Goal: Task Accomplishment & Management: Manage account settings

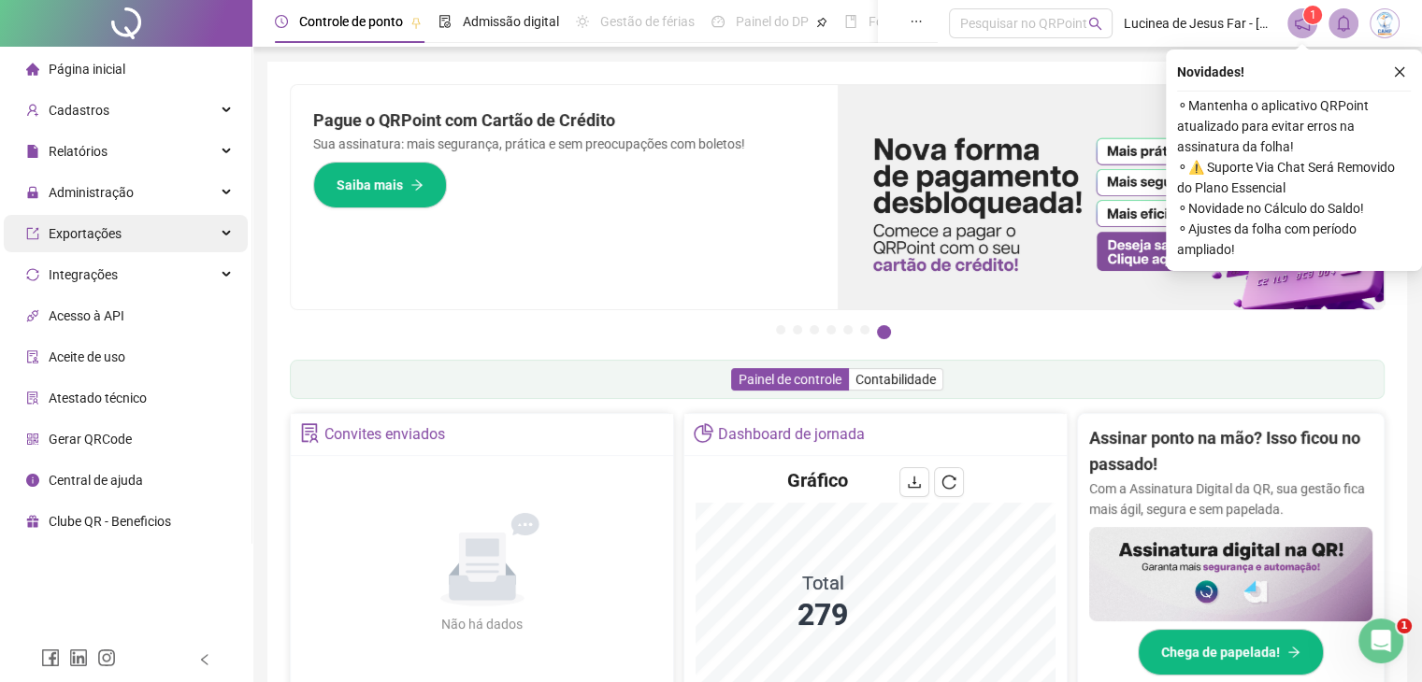
click at [108, 238] on span "Exportações" at bounding box center [85, 233] width 73 height 15
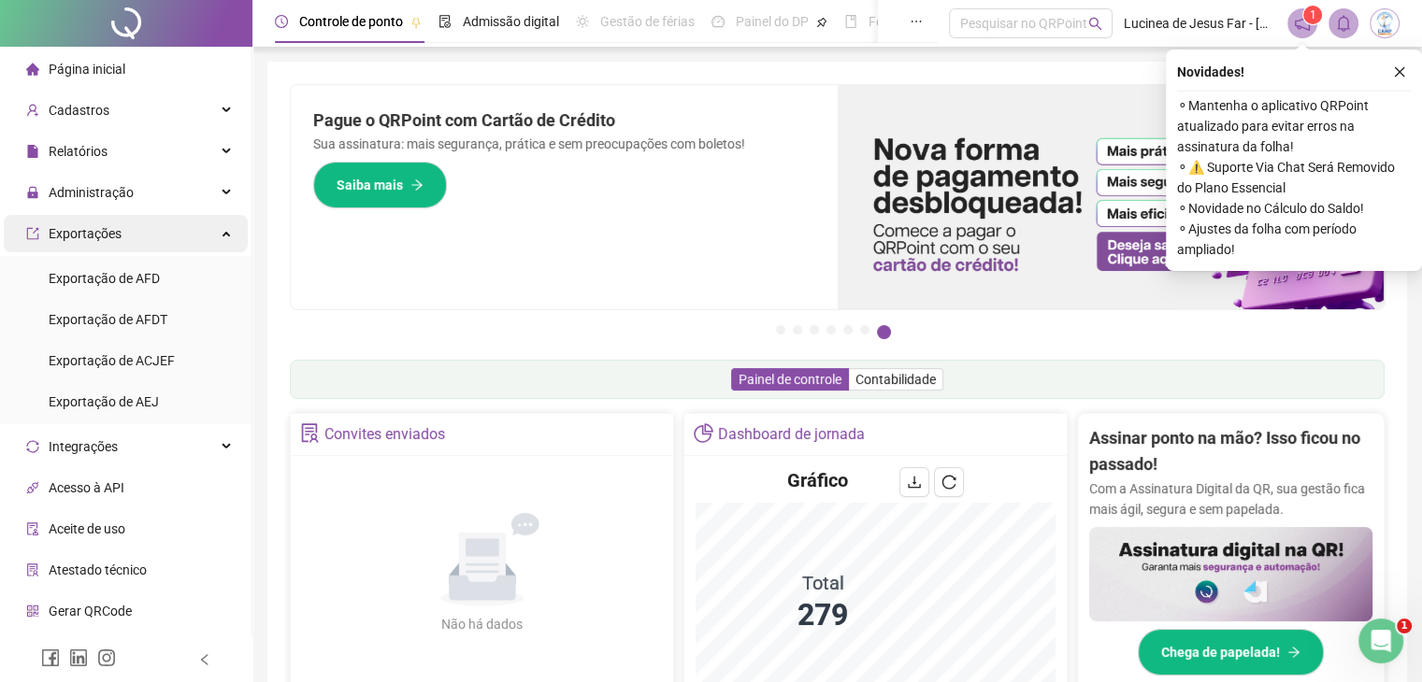
click at [112, 222] on span "Exportações" at bounding box center [73, 233] width 95 height 37
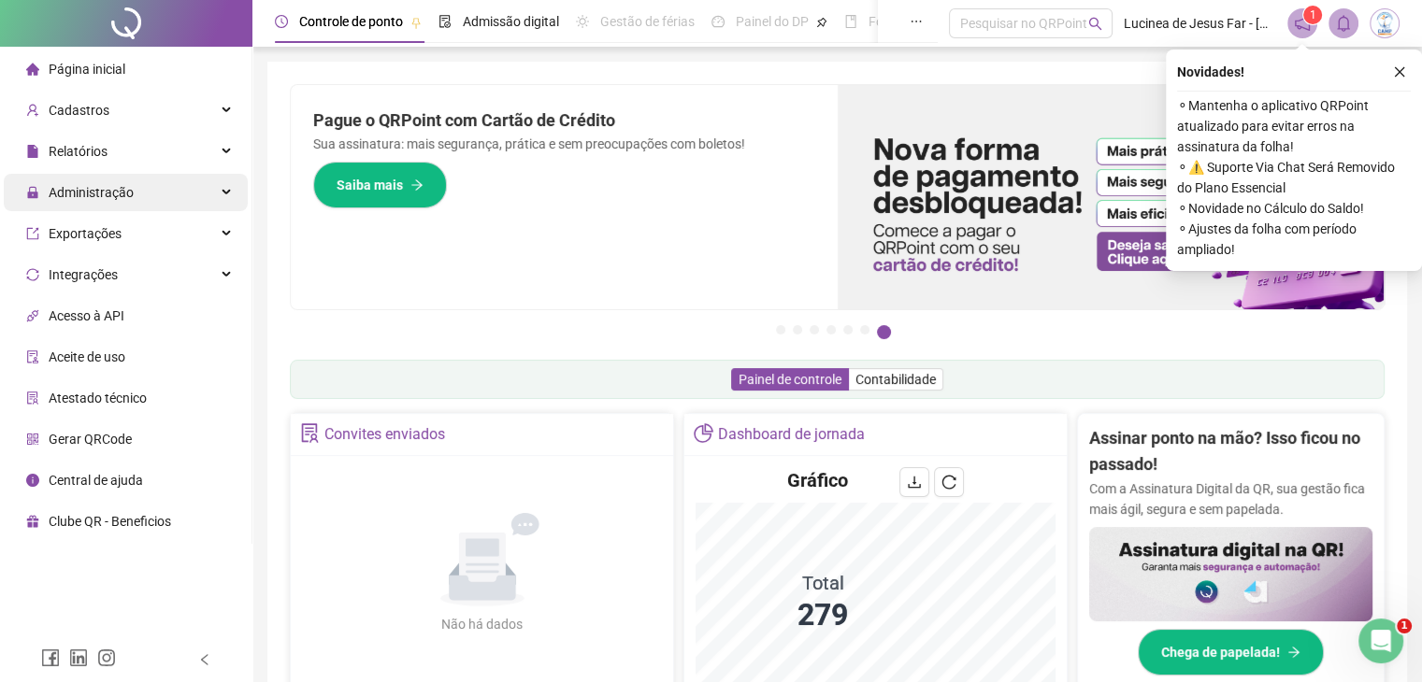
click at [118, 196] on span "Administração" at bounding box center [91, 192] width 85 height 15
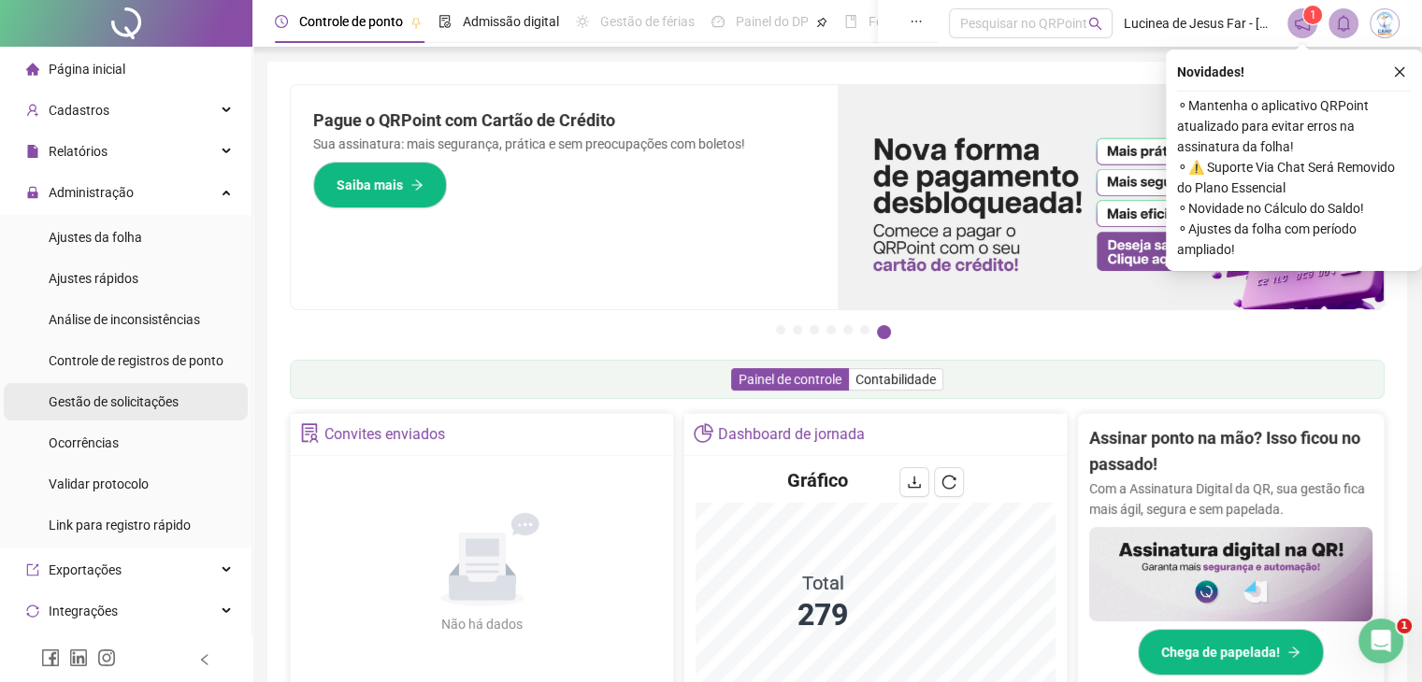
click at [116, 408] on span "Gestão de solicitações" at bounding box center [114, 401] width 130 height 15
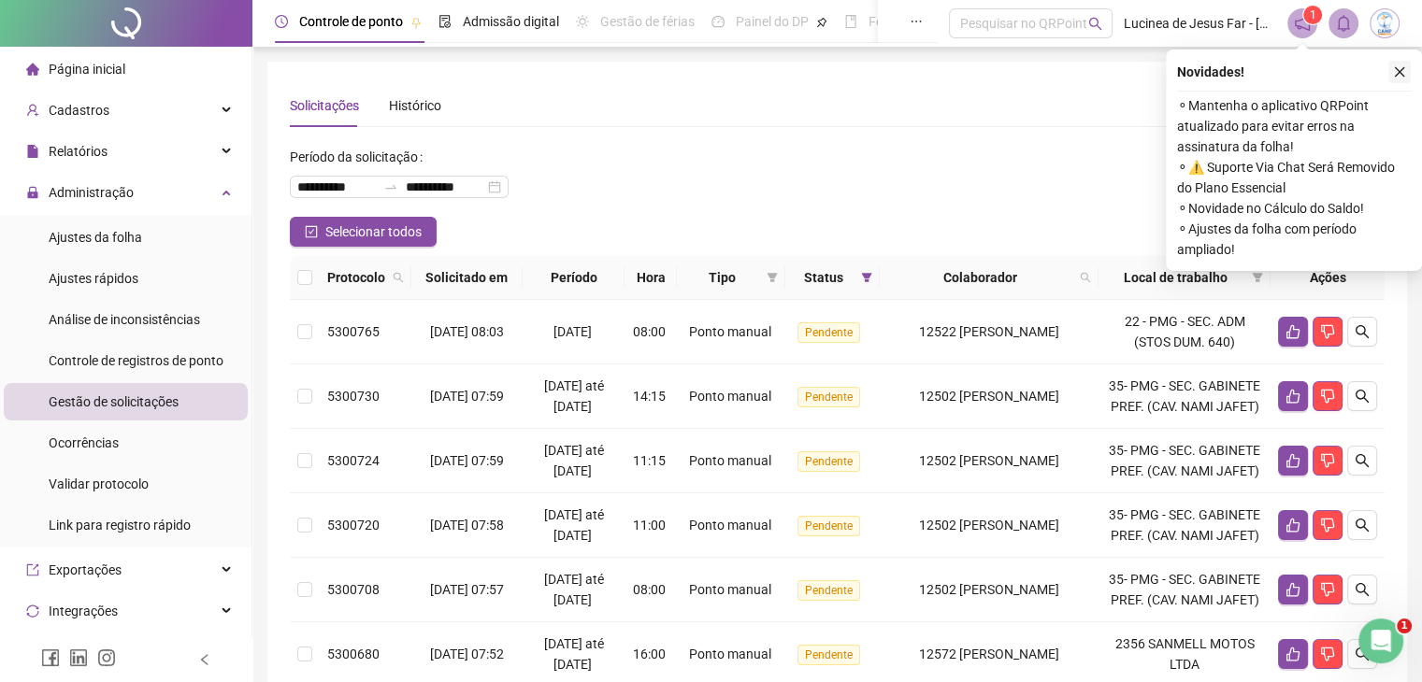
click at [1402, 69] on icon "close" at bounding box center [1399, 71] width 13 height 13
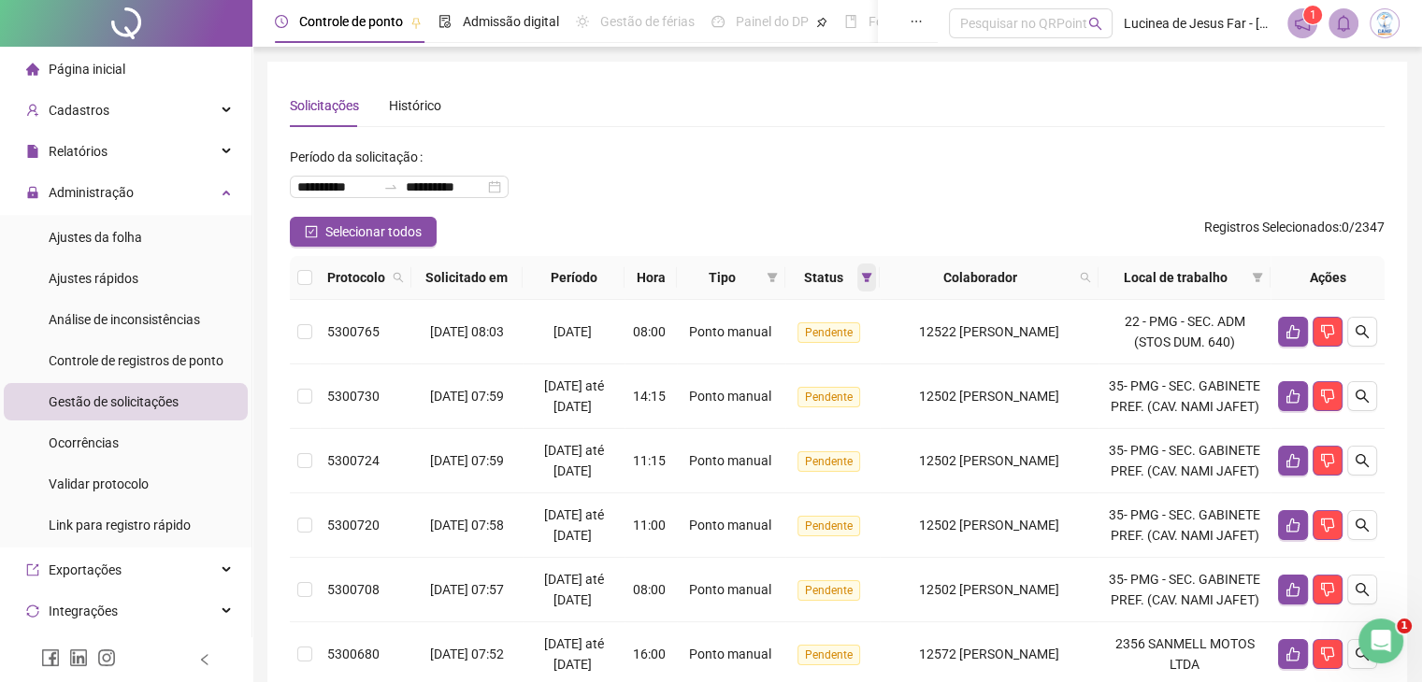
click at [872, 277] on icon "filter" at bounding box center [867, 277] width 10 height 9
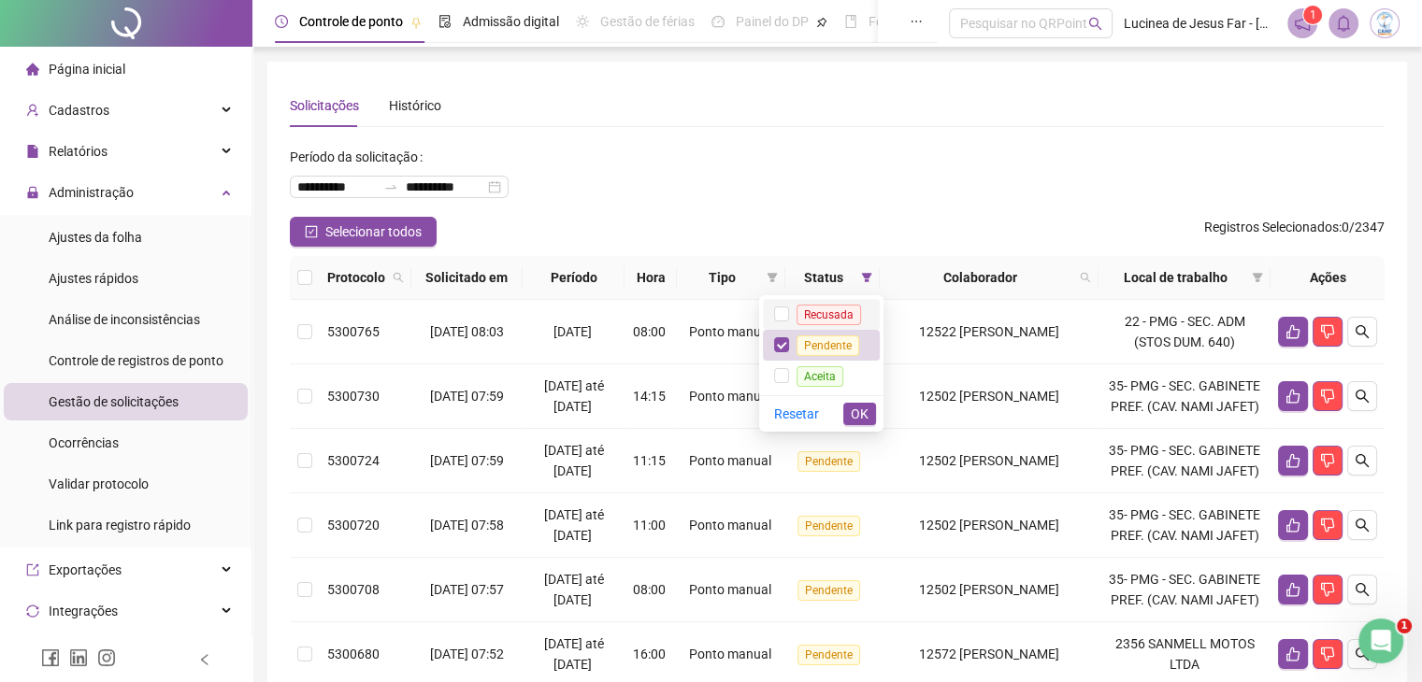
click at [823, 315] on span "Recusada" at bounding box center [828, 315] width 64 height 21
click at [823, 384] on span "Aceita" at bounding box center [819, 376] width 47 height 21
click at [852, 408] on span "OK" at bounding box center [860, 414] width 18 height 21
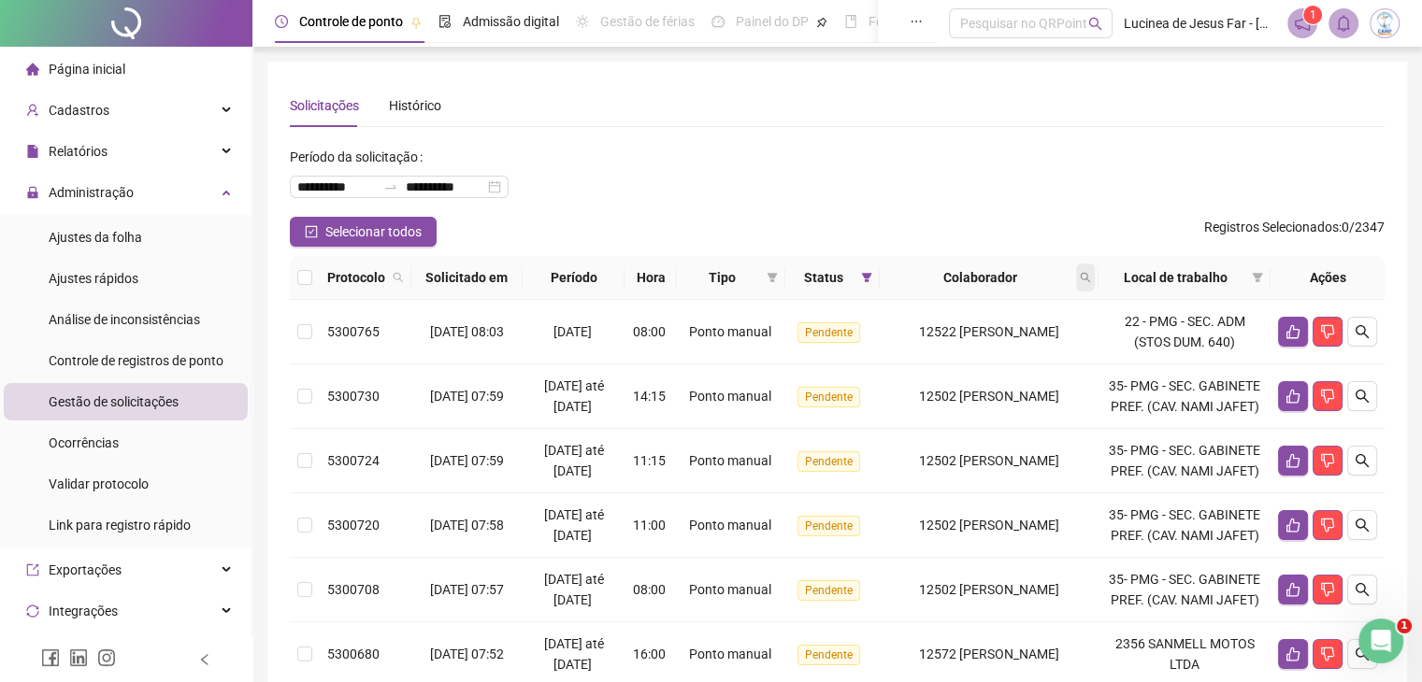
click at [1091, 278] on icon "search" at bounding box center [1085, 277] width 11 height 11
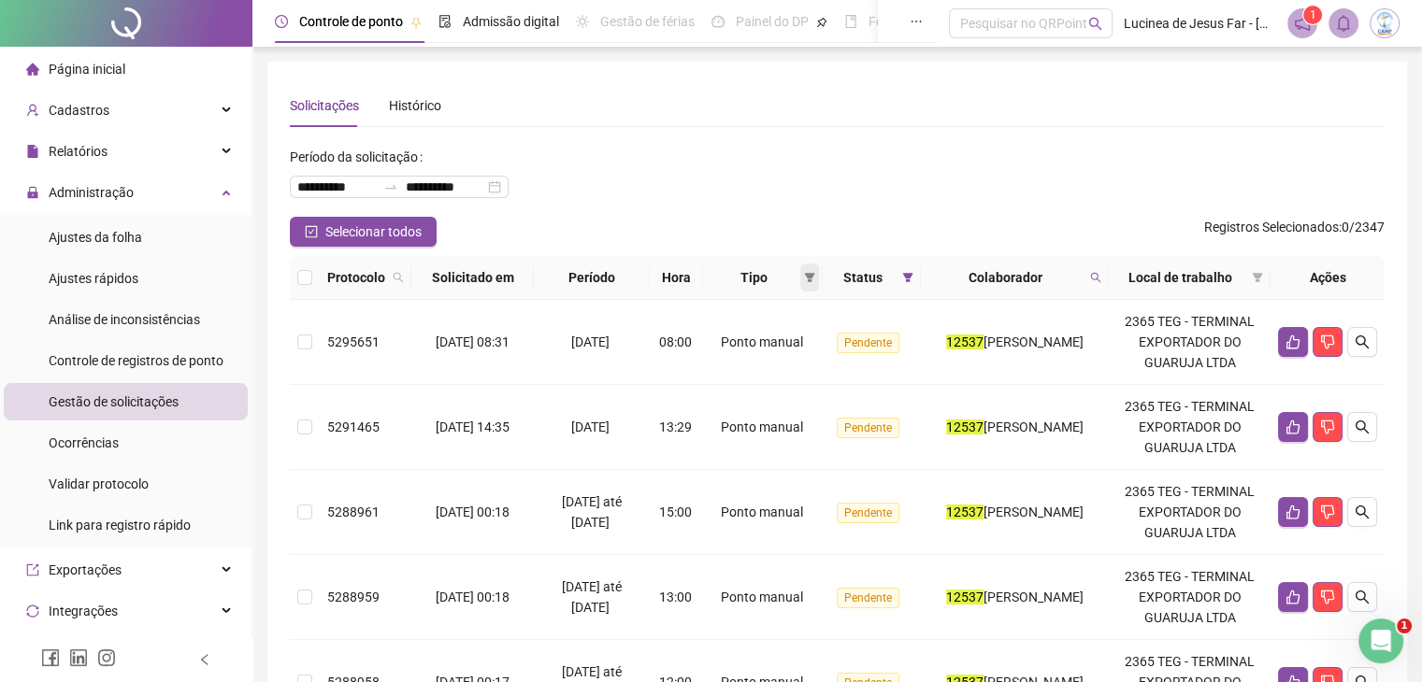
click at [804, 279] on icon "filter" at bounding box center [809, 277] width 11 height 11
click at [718, 340] on span "Atestado" at bounding box center [727, 344] width 53 height 15
click at [767, 407] on span "OK" at bounding box center [775, 411] width 18 height 21
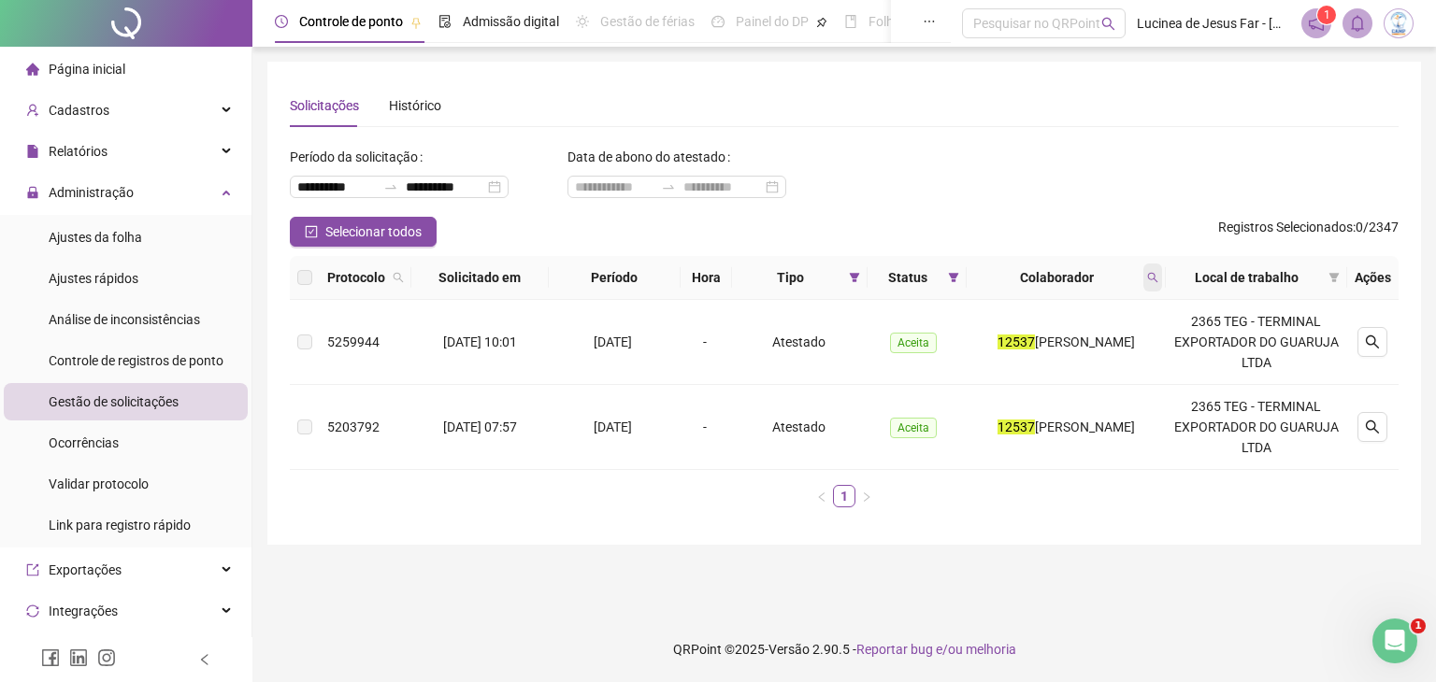
click at [1158, 280] on icon "search" at bounding box center [1152, 277] width 11 height 11
click at [1054, 353] on span "Buscar" at bounding box center [1043, 351] width 41 height 21
click at [1158, 276] on icon "search" at bounding box center [1152, 277] width 11 height 11
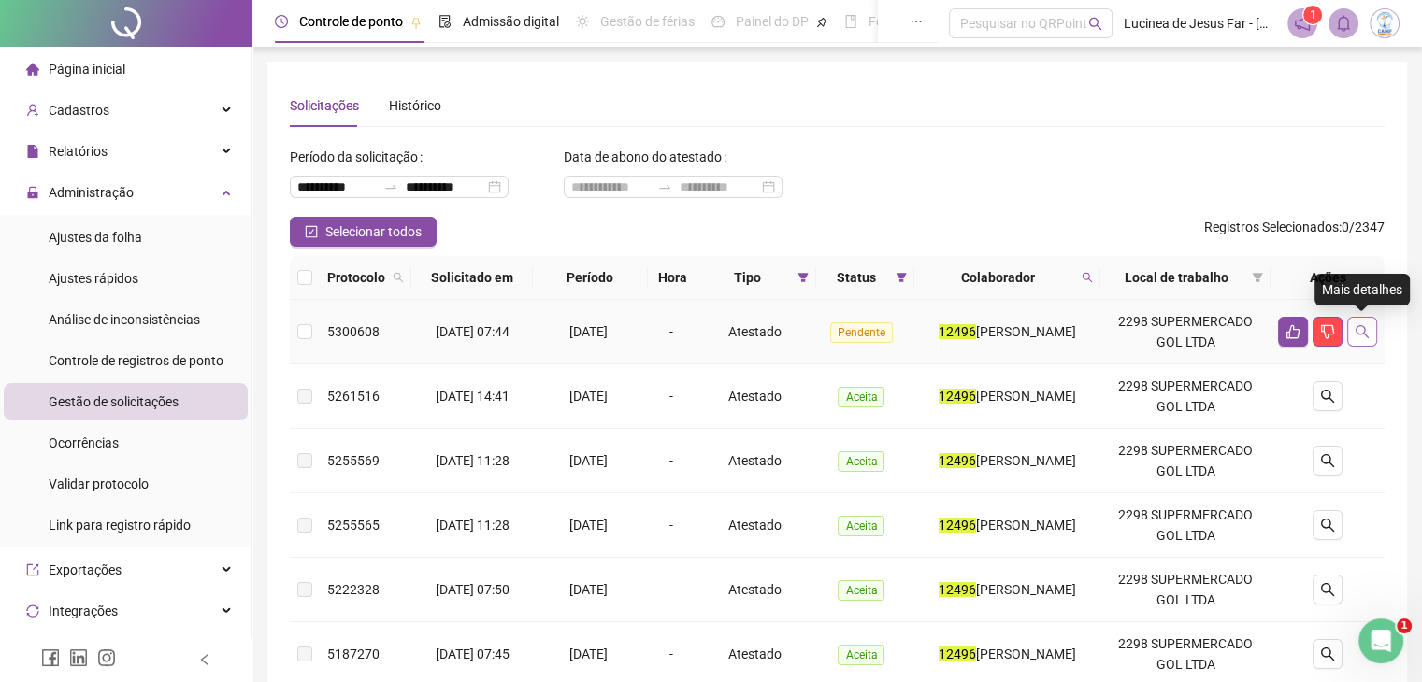
click at [1369, 331] on icon "search" at bounding box center [1361, 331] width 15 height 15
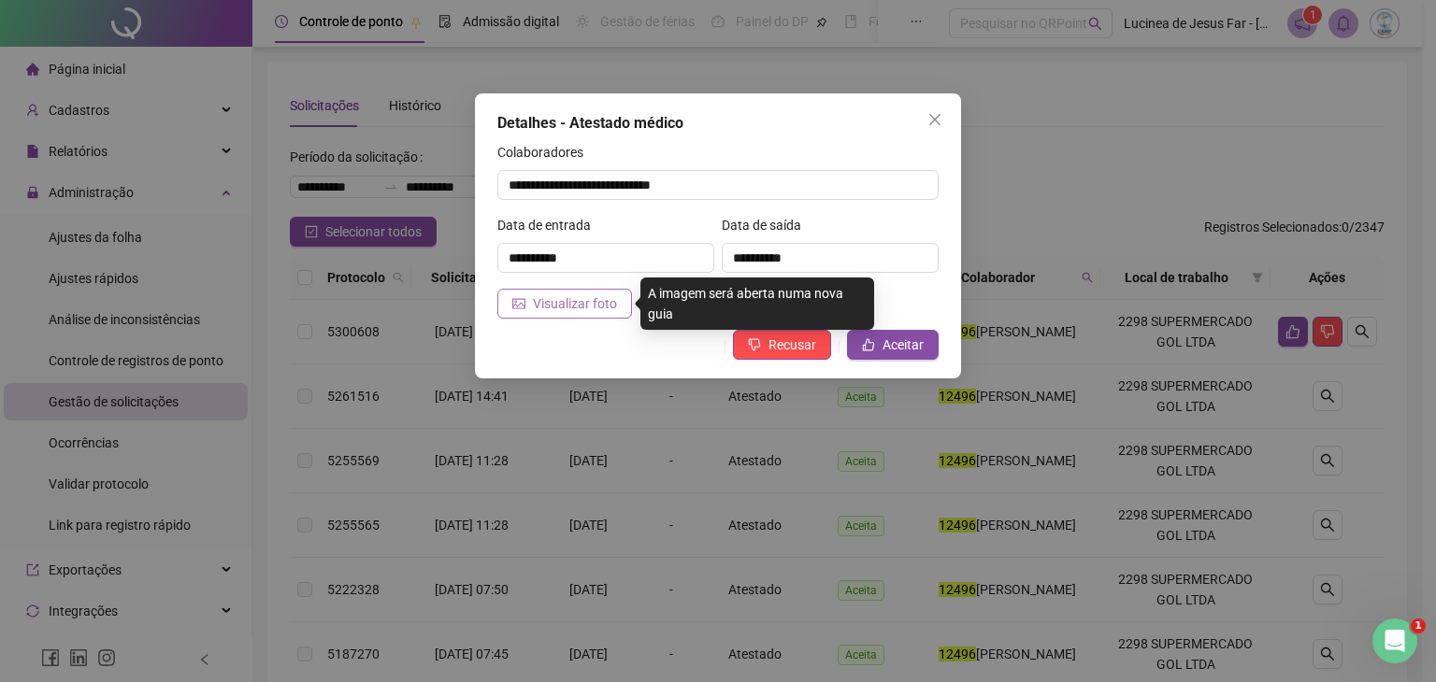
click at [572, 300] on span "Visualizar foto" at bounding box center [575, 304] width 84 height 21
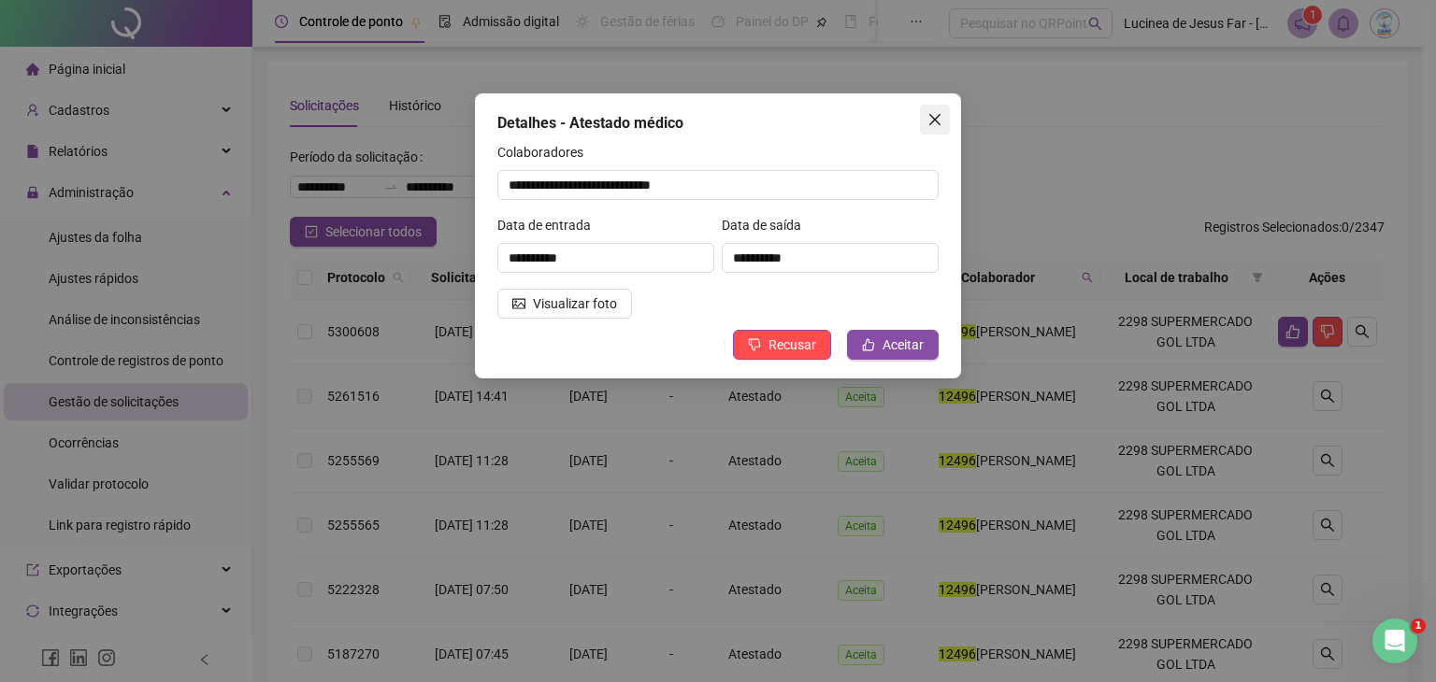
click at [949, 124] on span "Close" at bounding box center [935, 119] width 30 height 15
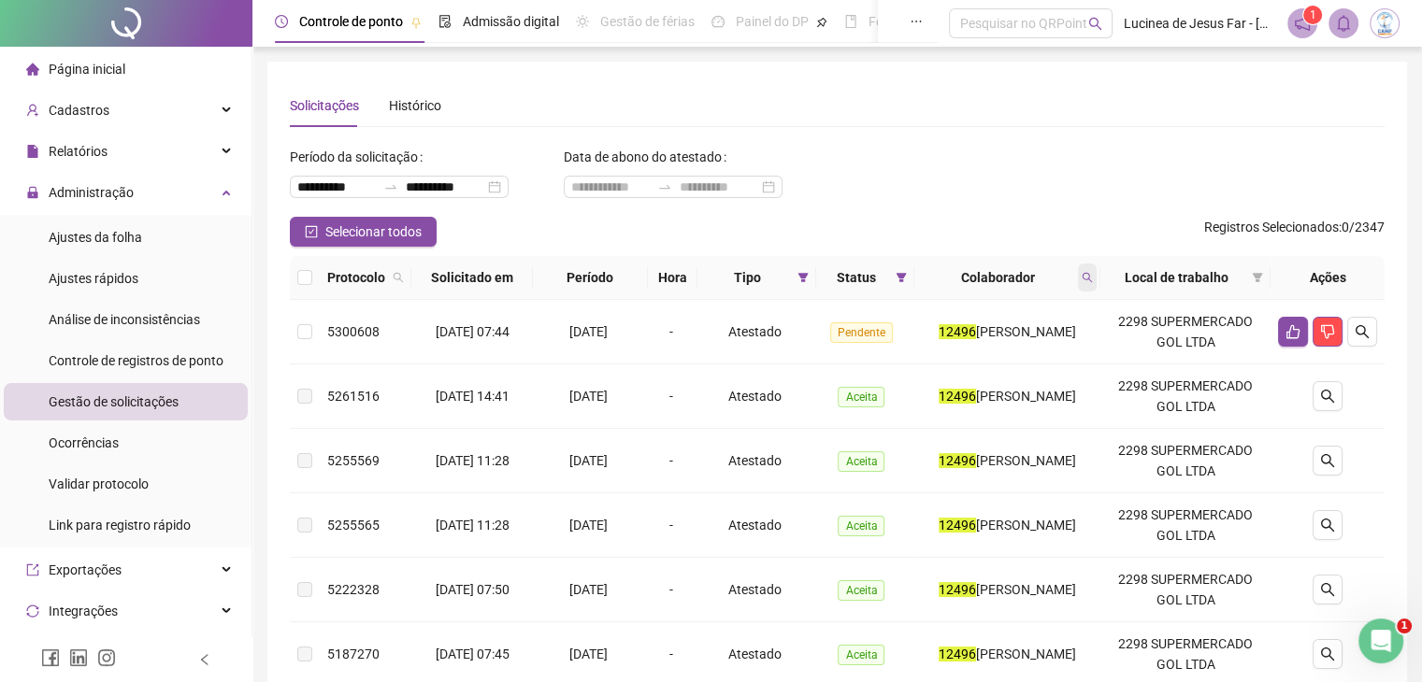
click at [1096, 271] on span at bounding box center [1087, 278] width 19 height 28
type input "*****"
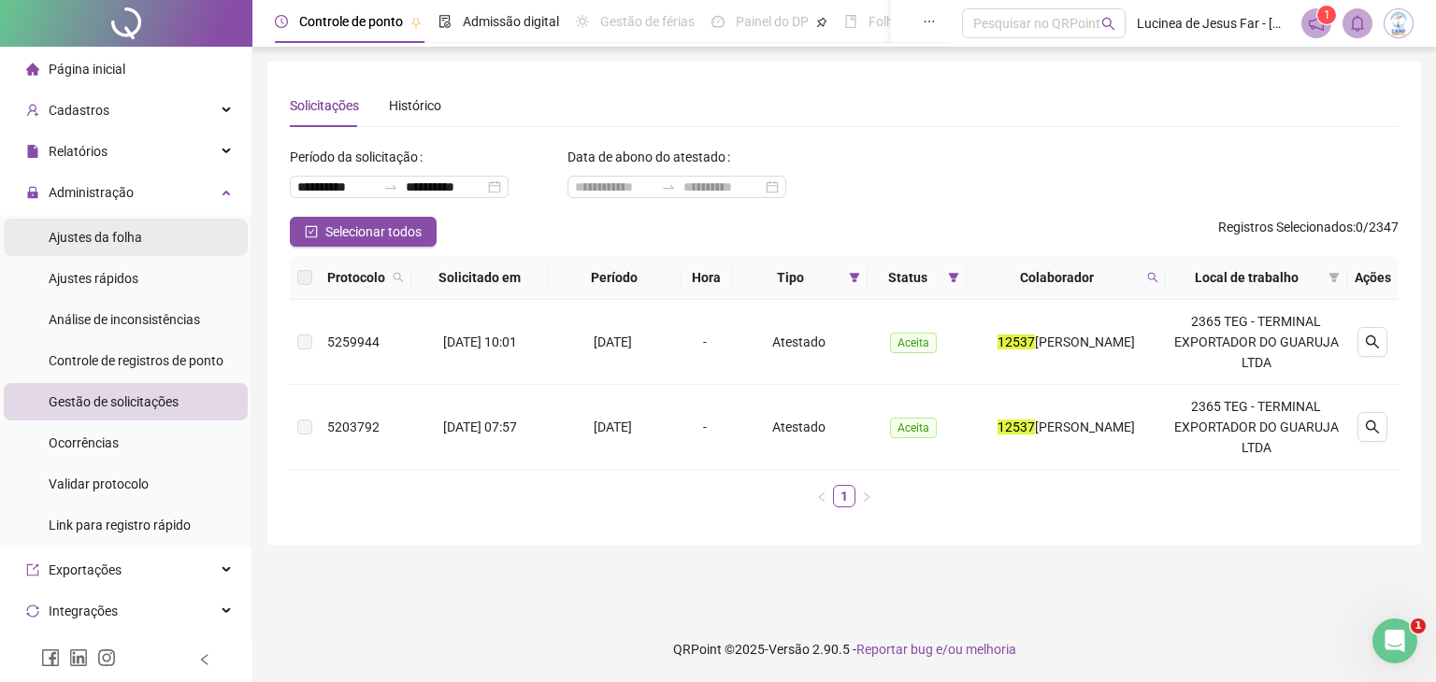
click at [108, 232] on span "Ajustes da folha" at bounding box center [95, 237] width 93 height 15
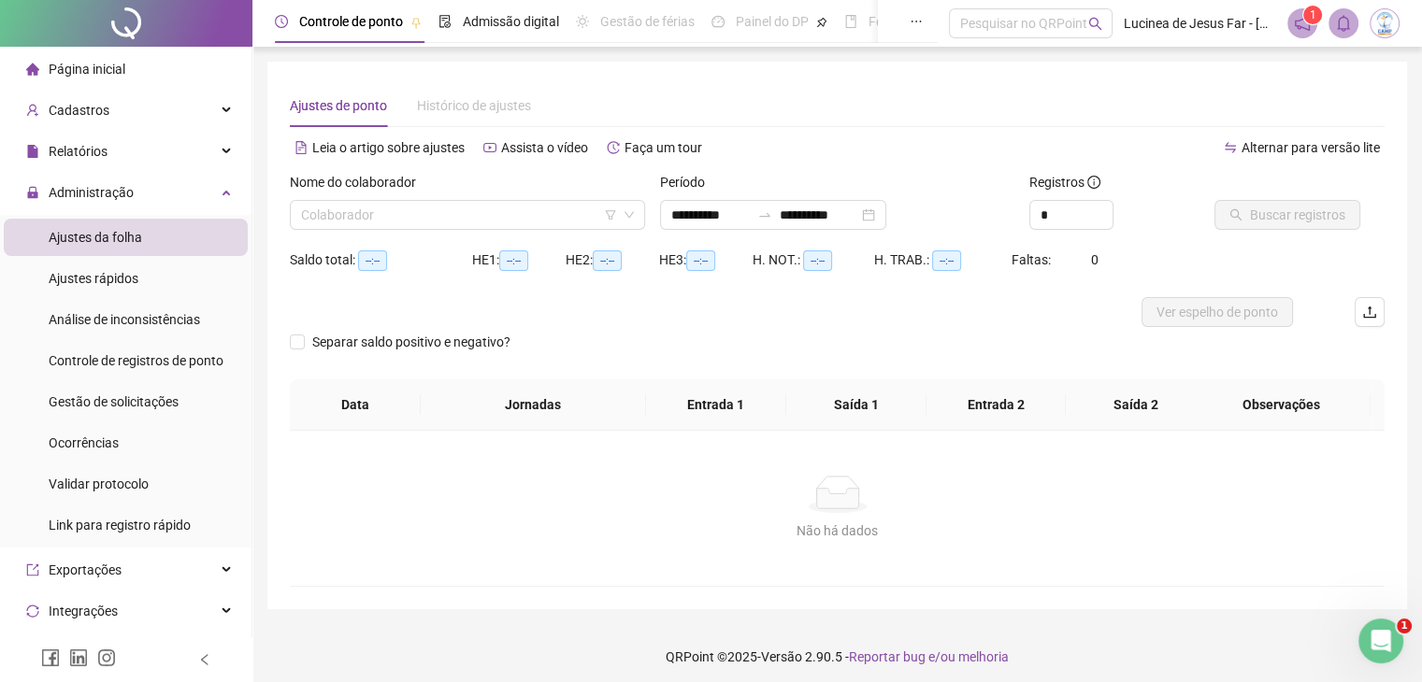
type input "**********"
click at [451, 208] on input "search" at bounding box center [459, 215] width 316 height 28
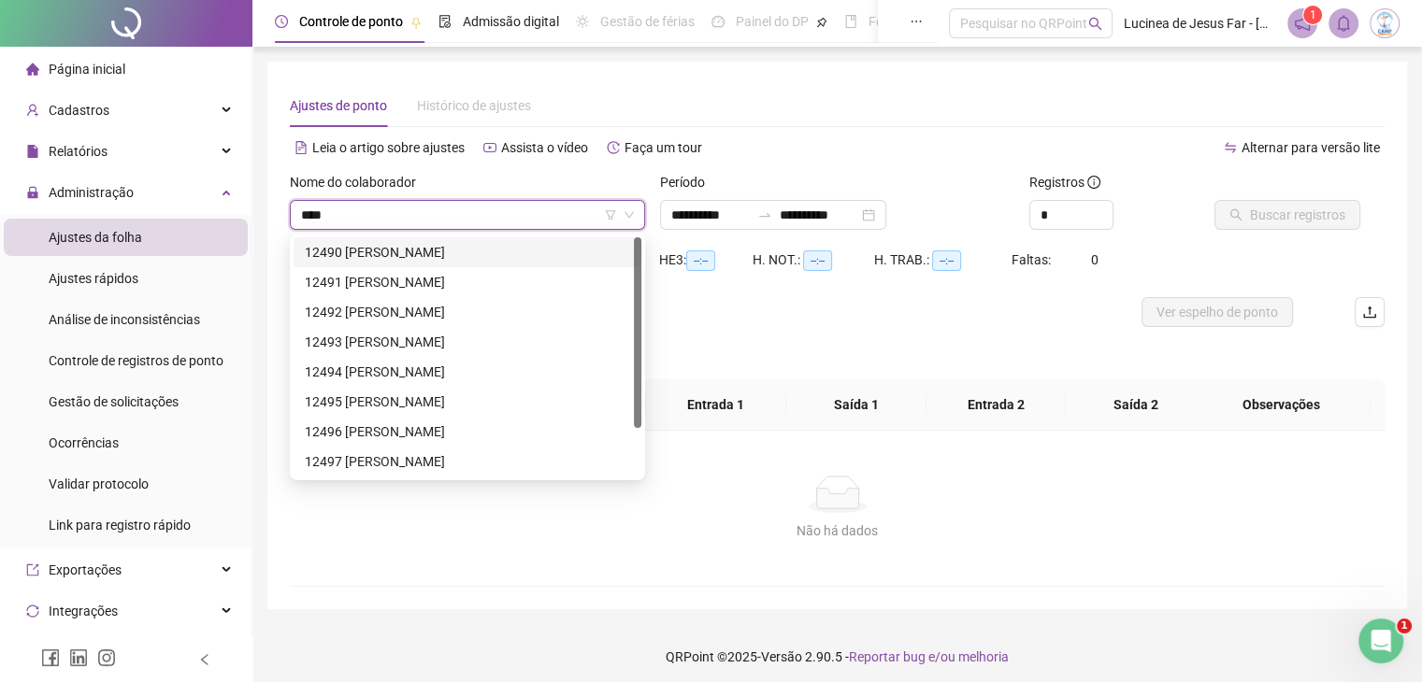
type input "*****"
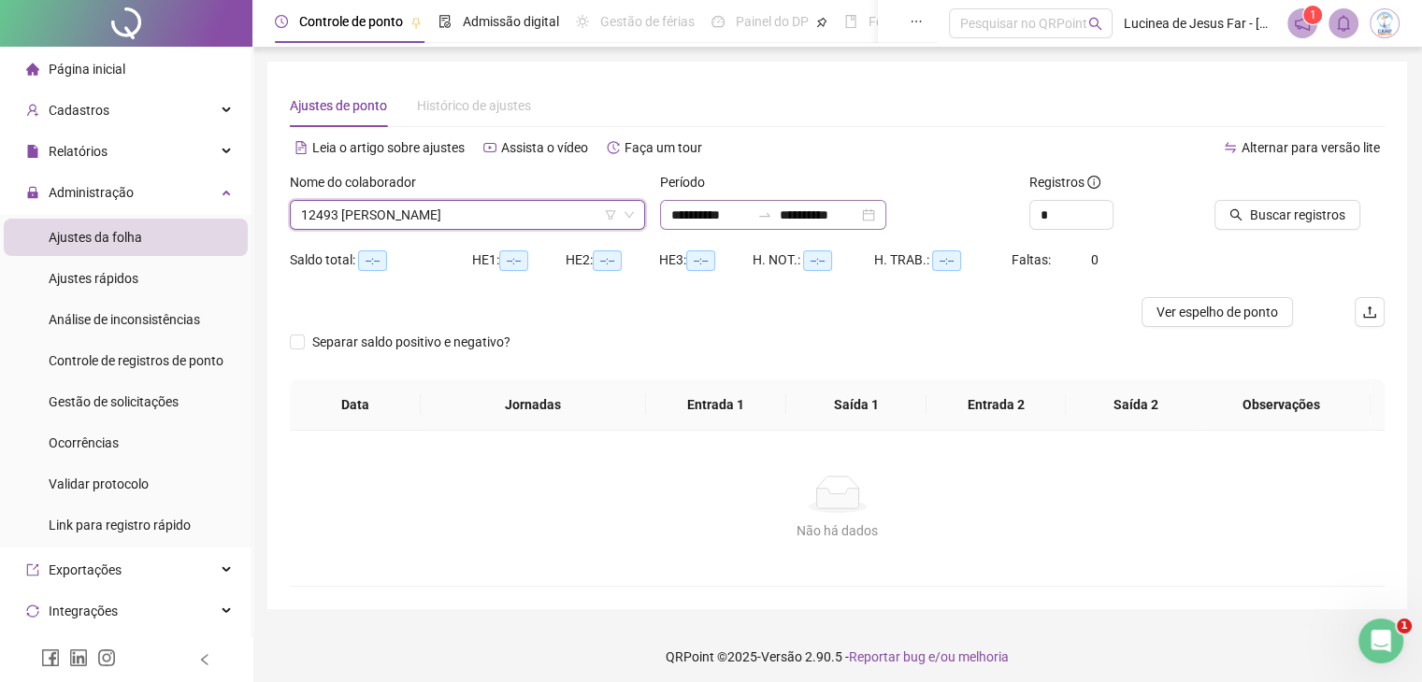
click at [886, 218] on div "**********" at bounding box center [773, 215] width 226 height 30
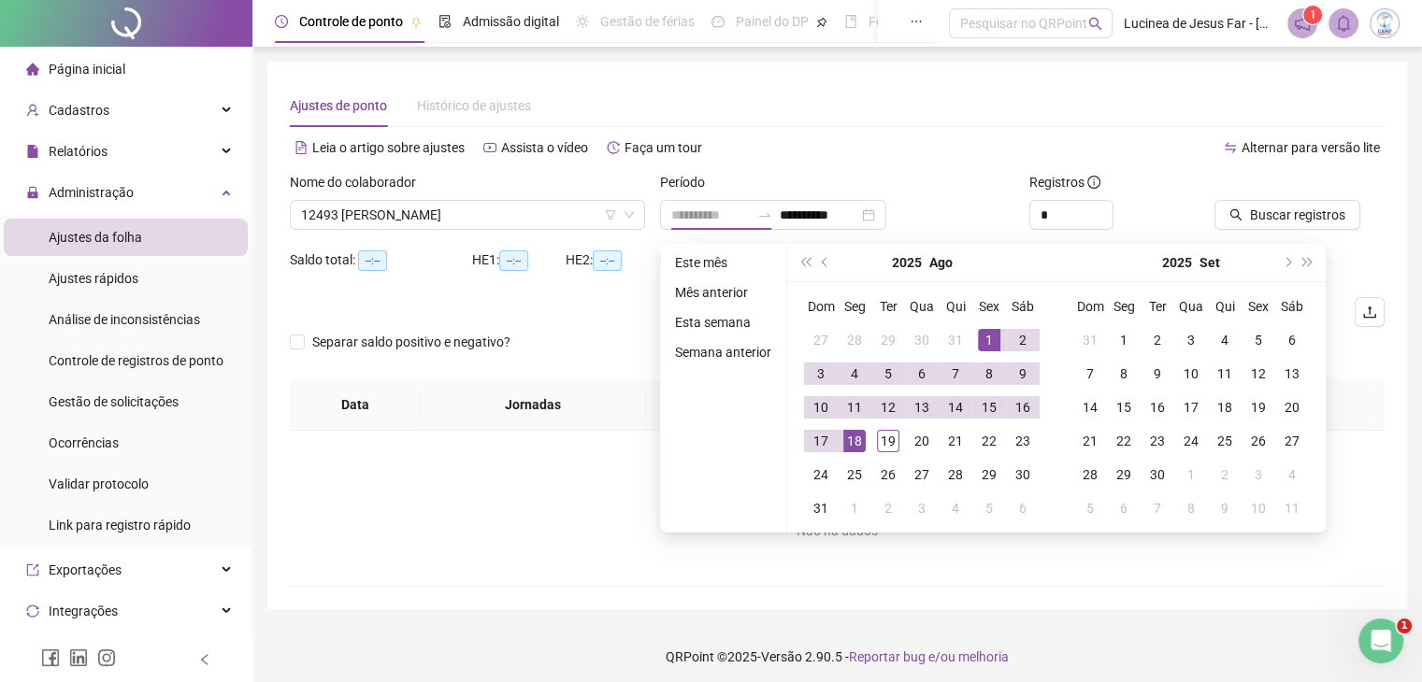
click at [997, 334] on div "1" at bounding box center [989, 340] width 22 height 22
type input "**********"
click at [890, 446] on div "19" at bounding box center [888, 441] width 22 height 22
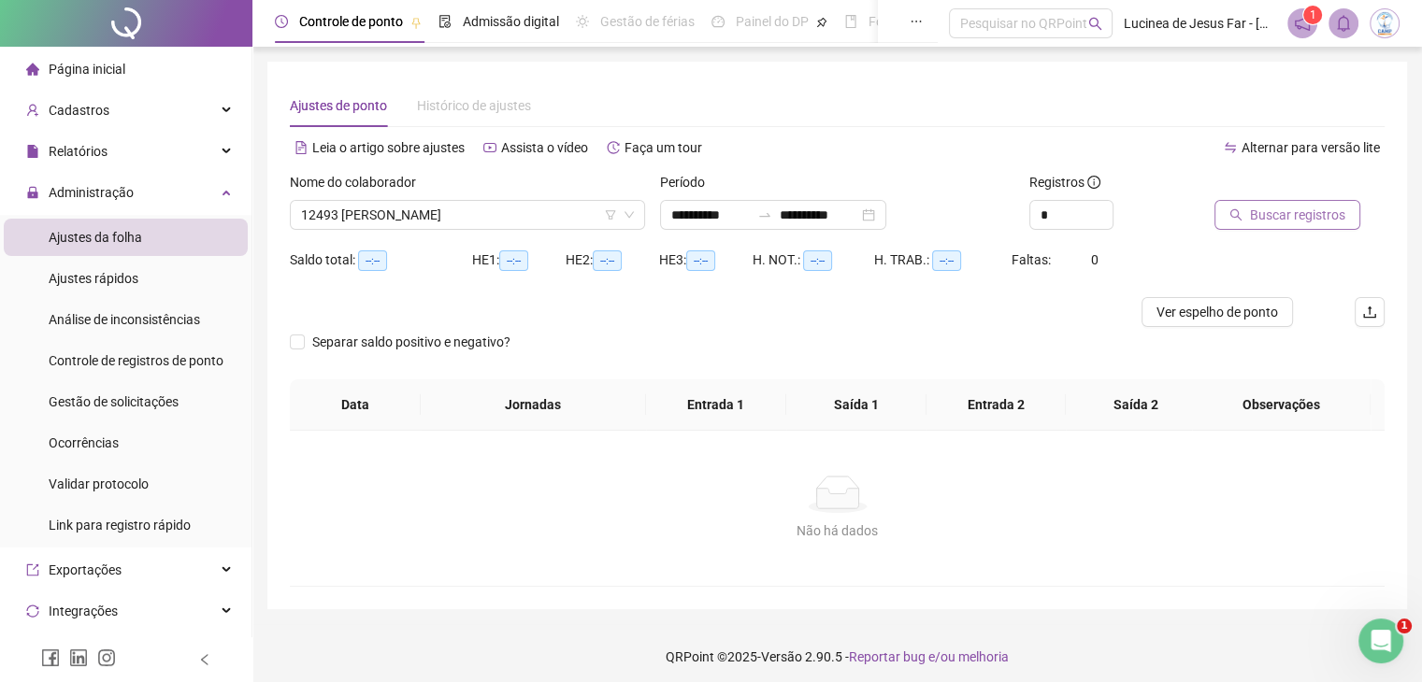
click at [1284, 216] on span "Buscar registros" at bounding box center [1297, 215] width 95 height 21
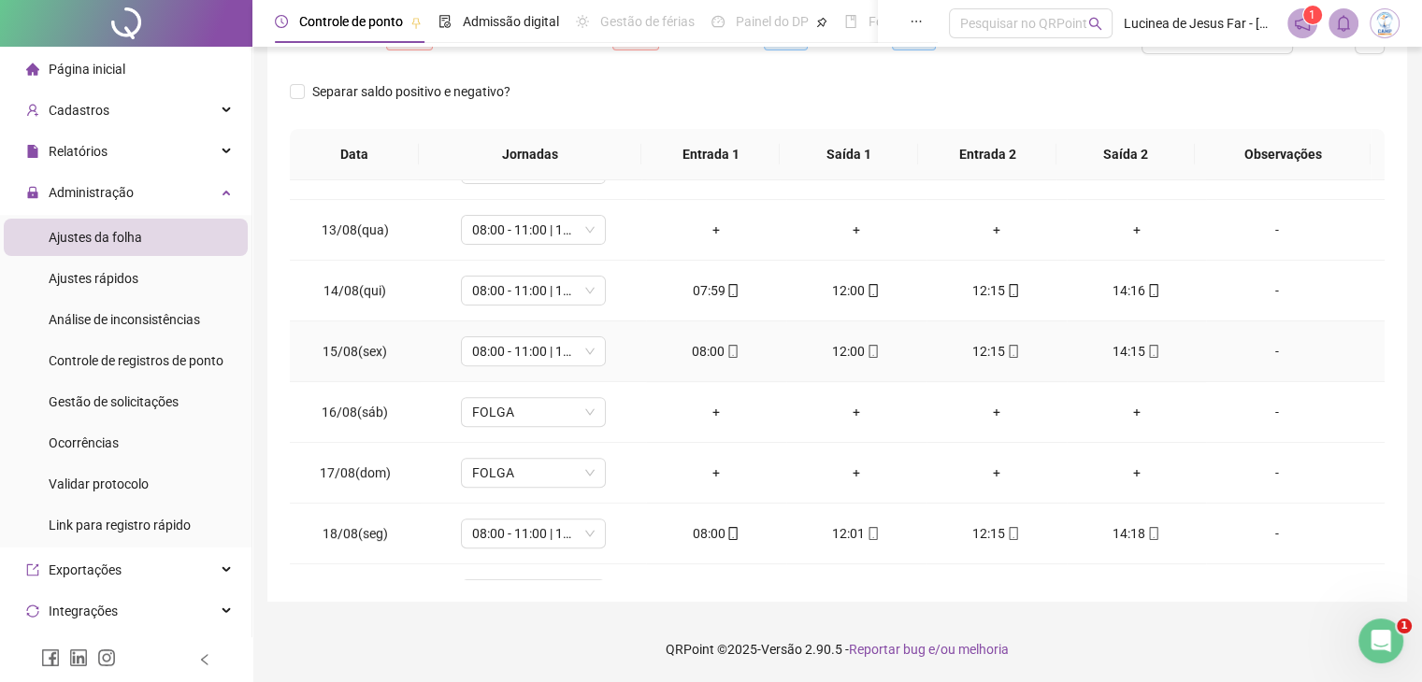
scroll to position [752, 0]
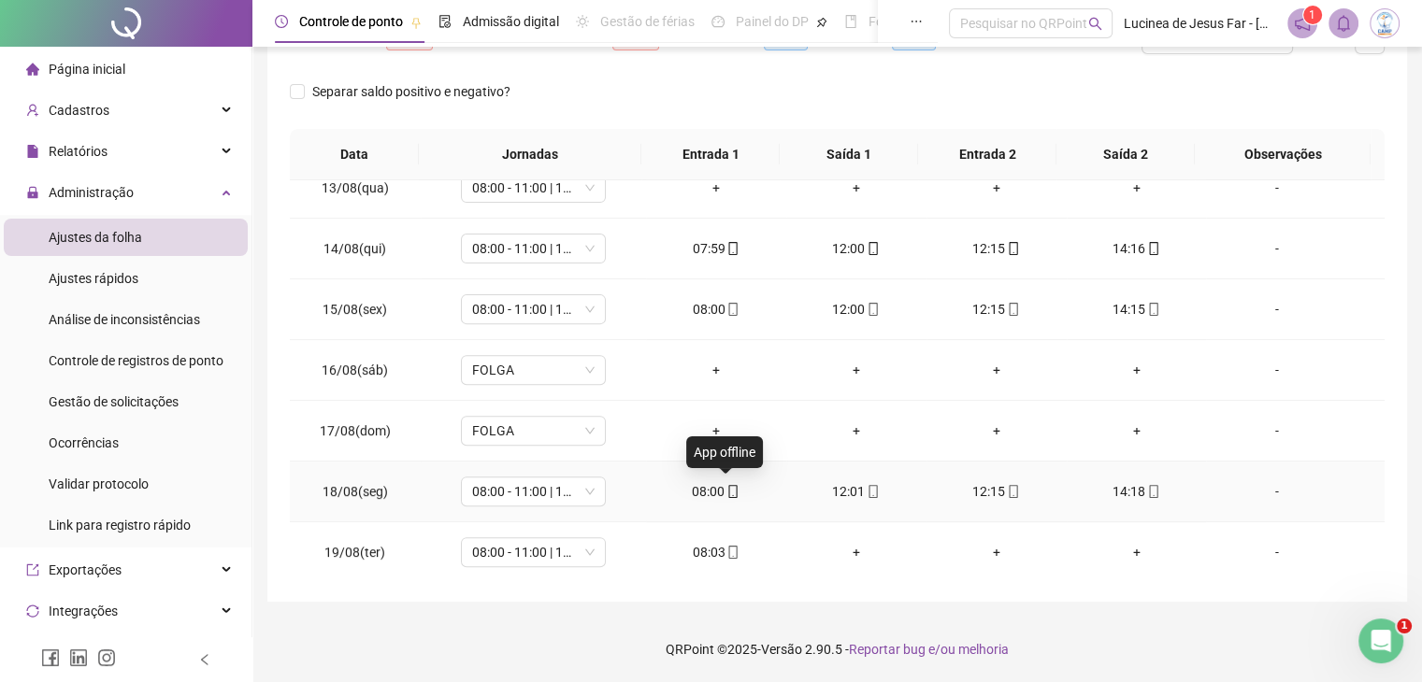
click at [724, 484] on span at bounding box center [731, 491] width 15 height 15
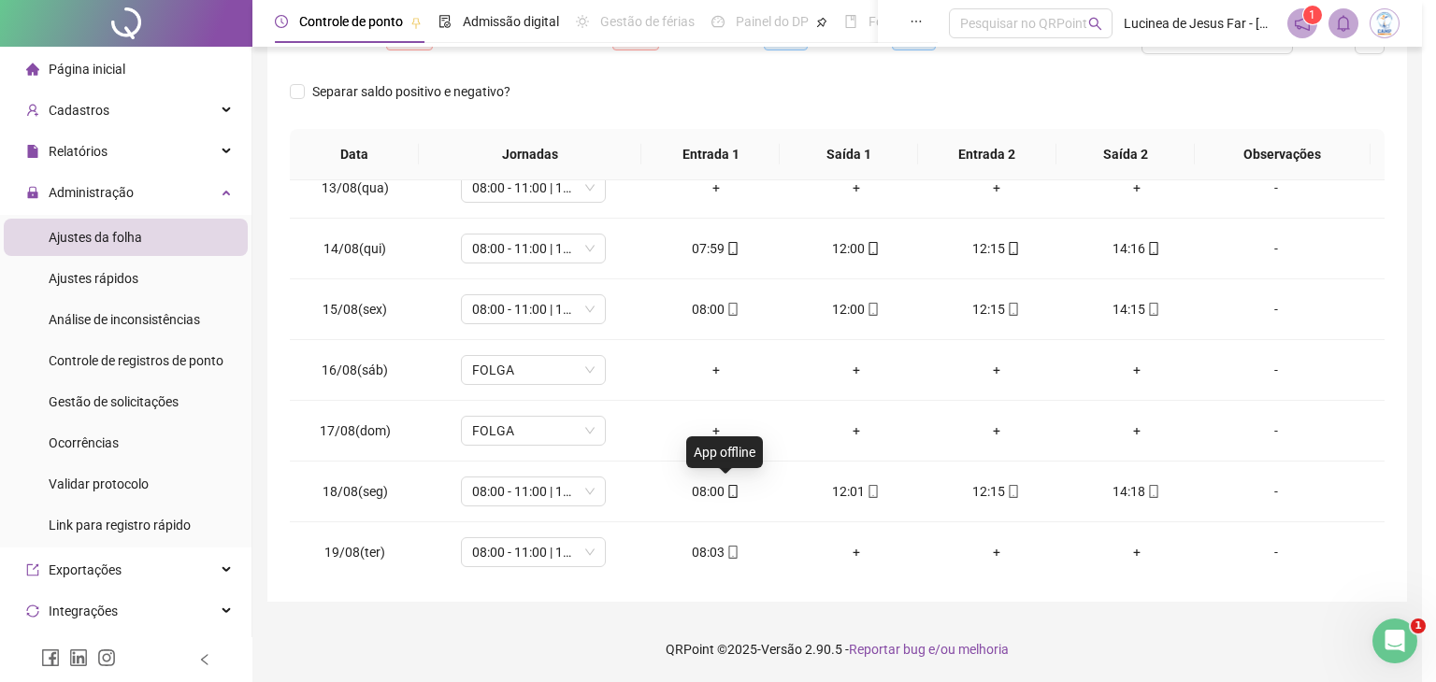
type input "**********"
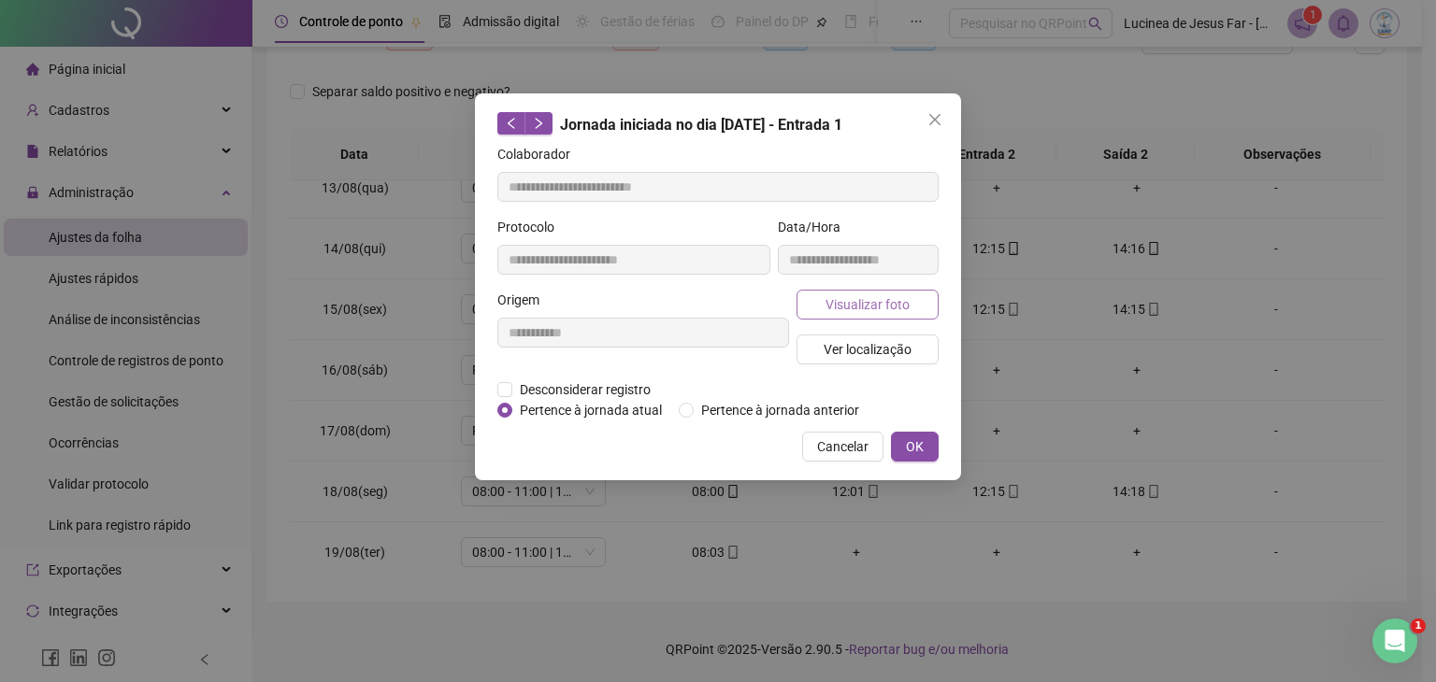
click at [893, 312] on span "Visualizar foto" at bounding box center [867, 304] width 84 height 21
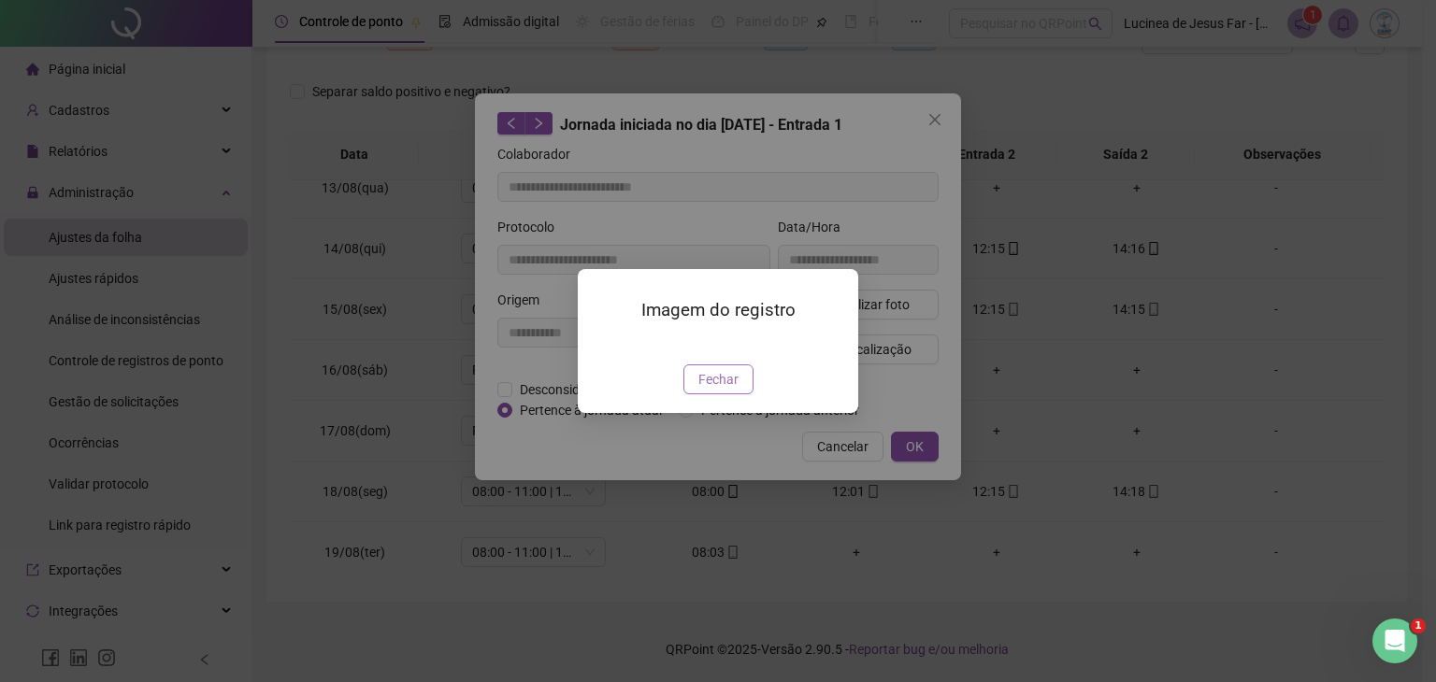
click at [724, 394] on button "Fechar" at bounding box center [718, 380] width 70 height 30
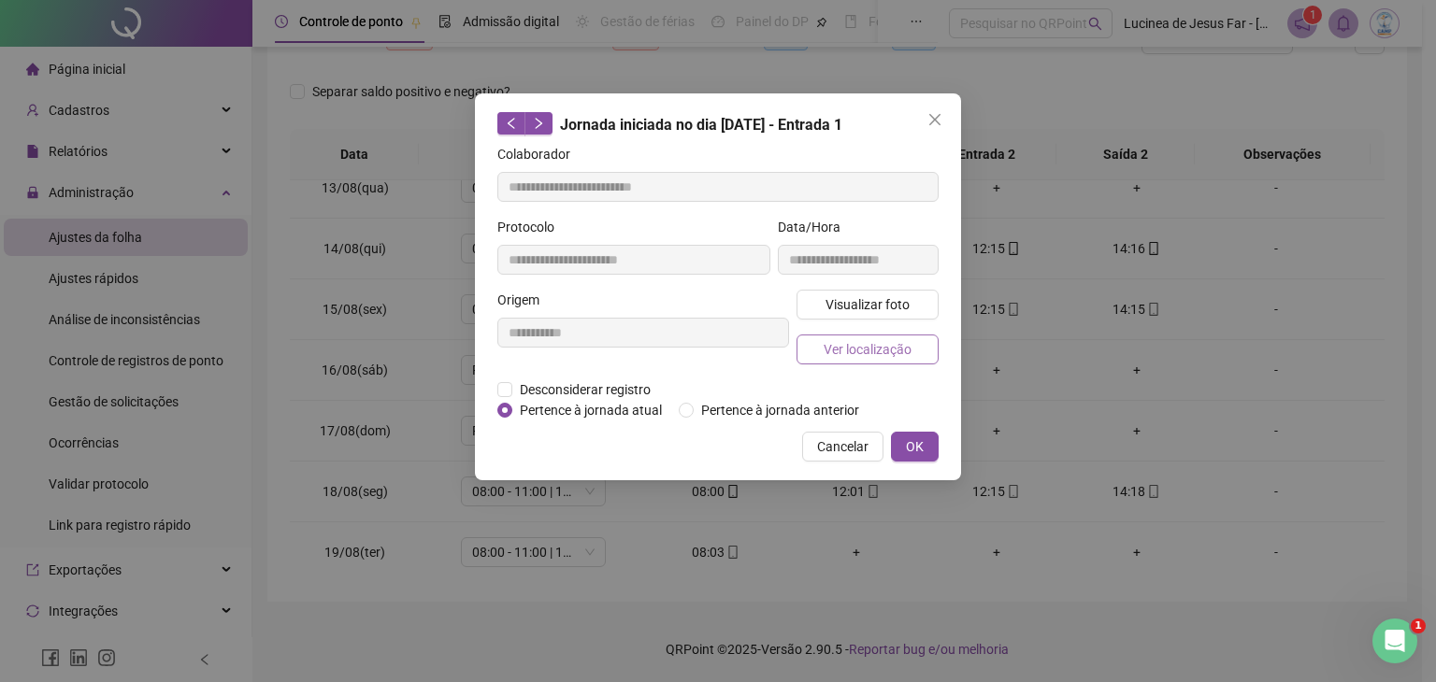
click at [905, 358] on span "Ver localização" at bounding box center [868, 349] width 88 height 21
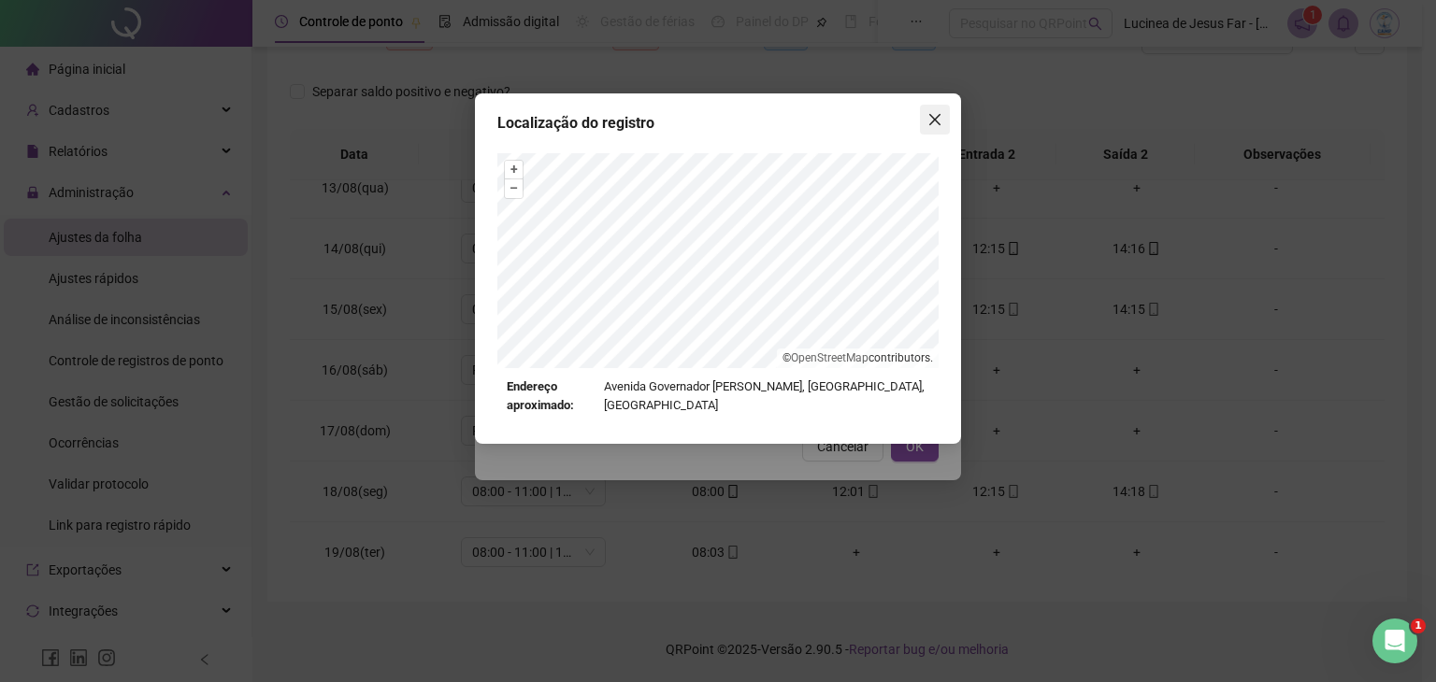
click at [939, 115] on icon "close" at bounding box center [934, 119] width 11 height 11
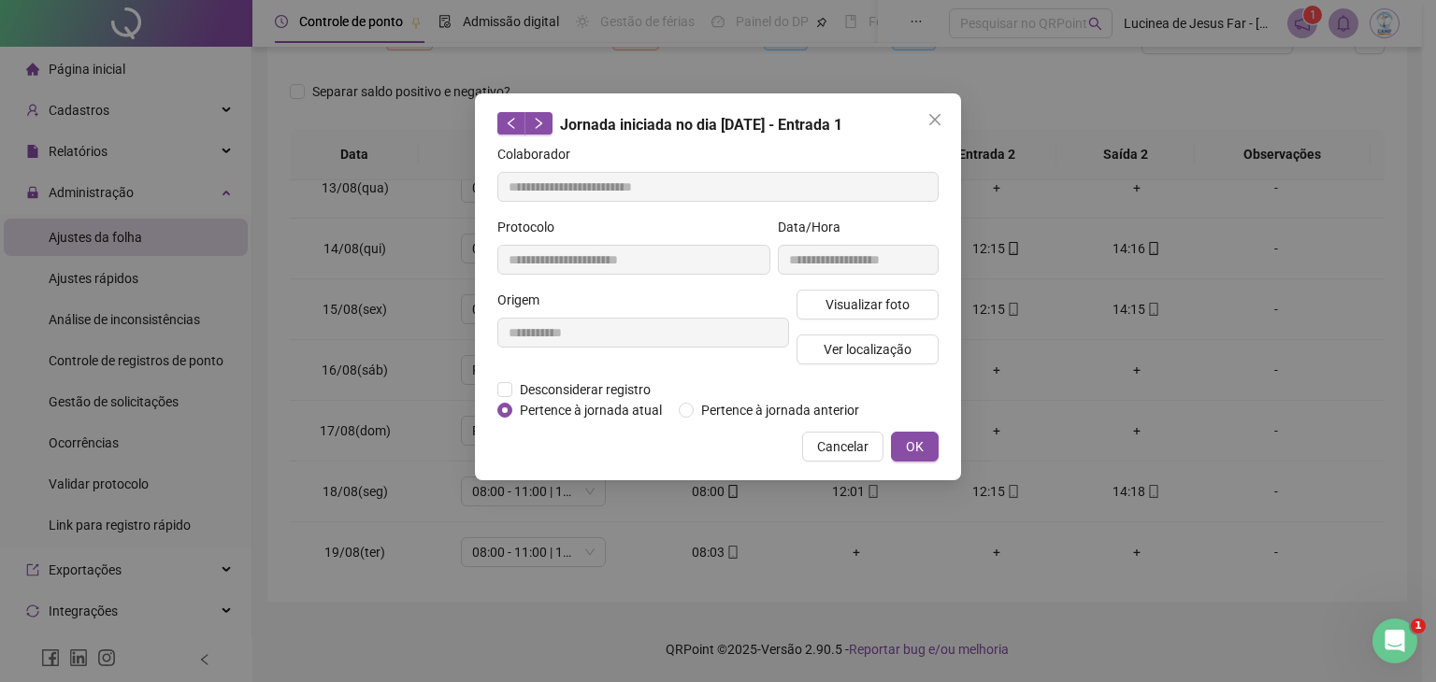
click at [939, 115] on icon "close" at bounding box center [934, 119] width 11 height 11
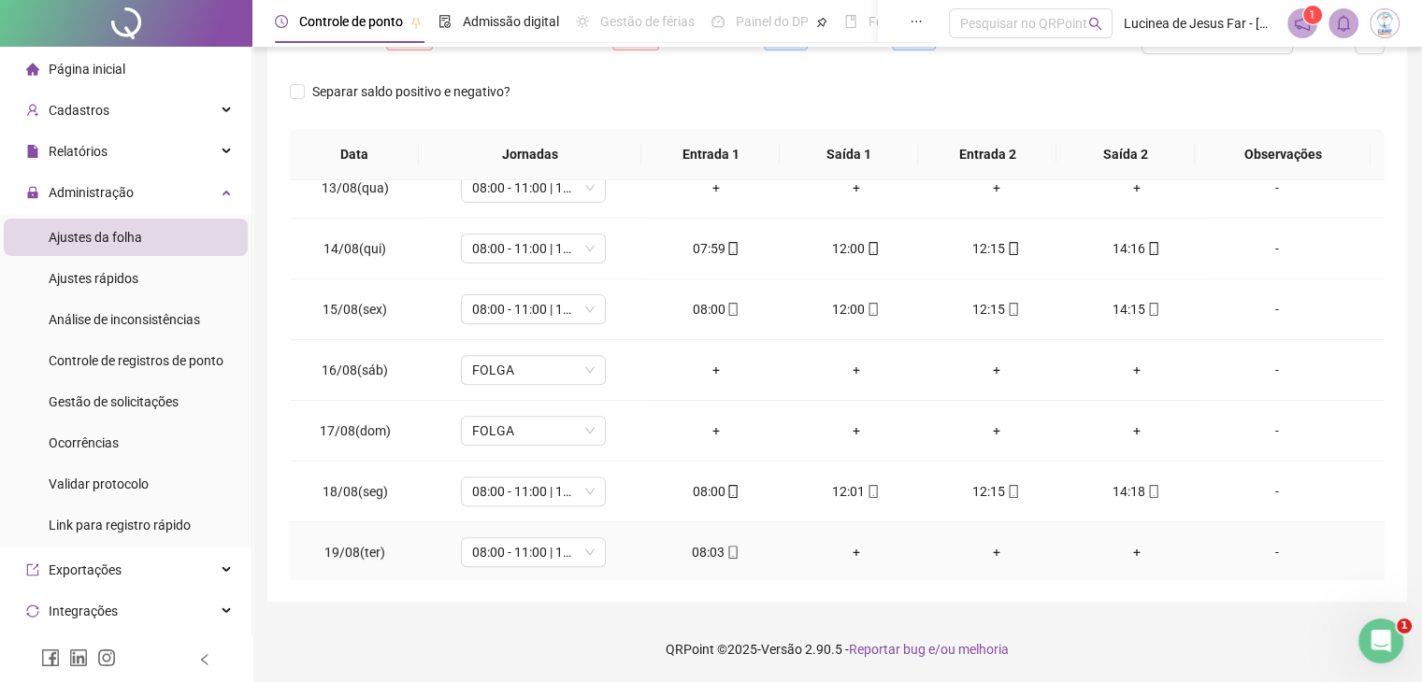
click at [729, 549] on icon "mobile" at bounding box center [732, 552] width 13 height 13
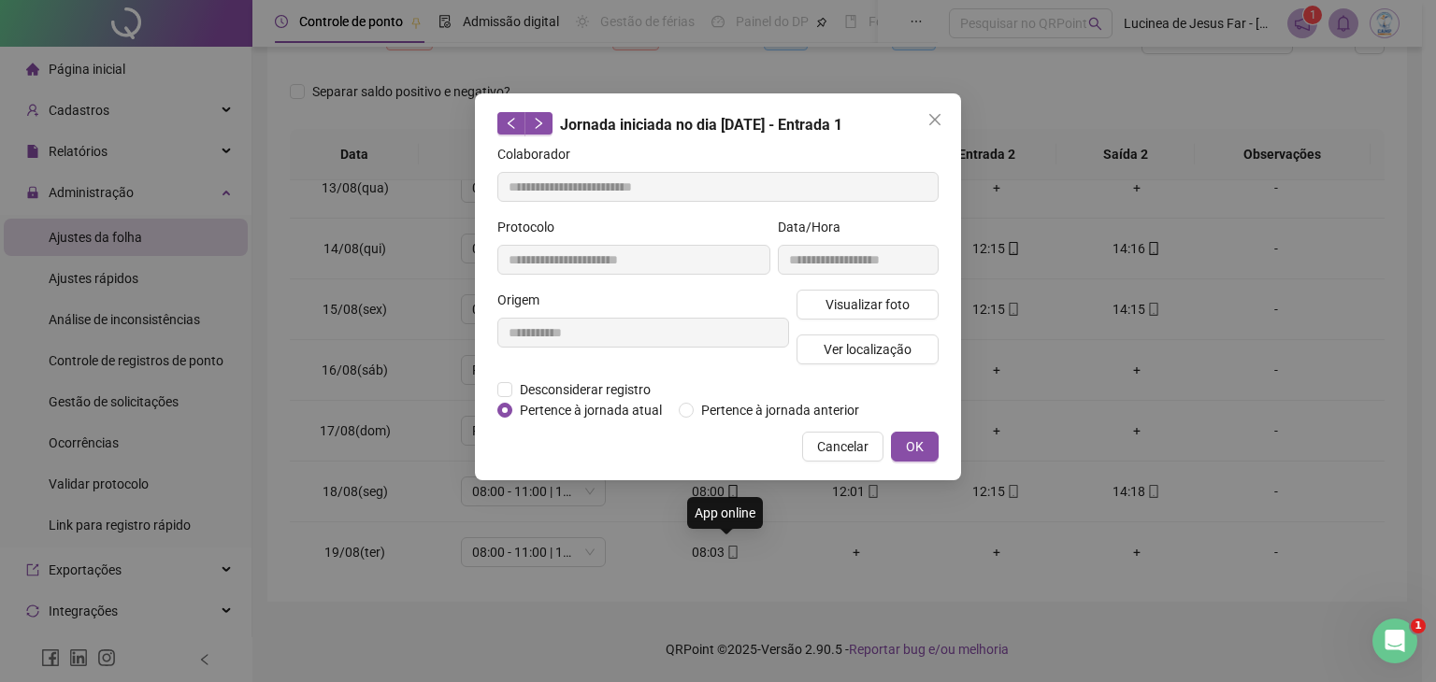
type input "**********"
click at [841, 304] on span "Visualizar foto" at bounding box center [867, 304] width 84 height 21
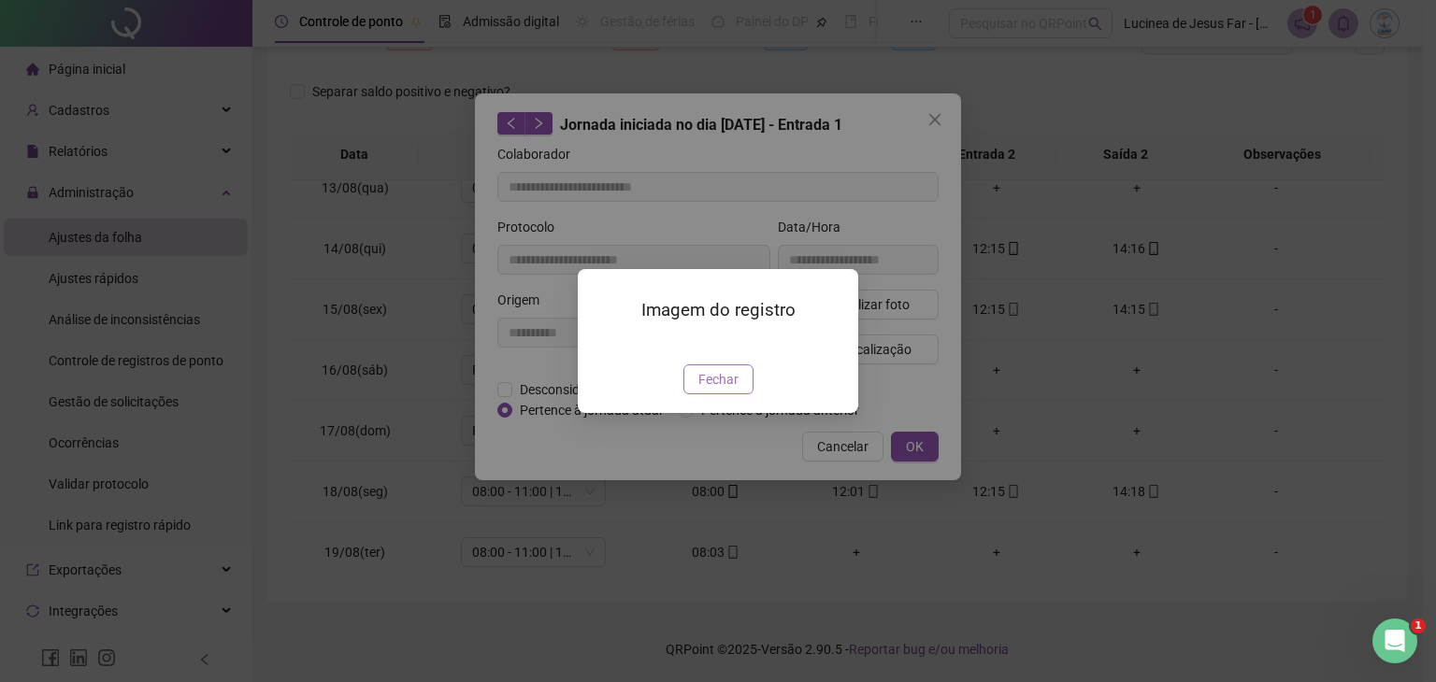
click at [718, 390] on span "Fechar" at bounding box center [718, 379] width 40 height 21
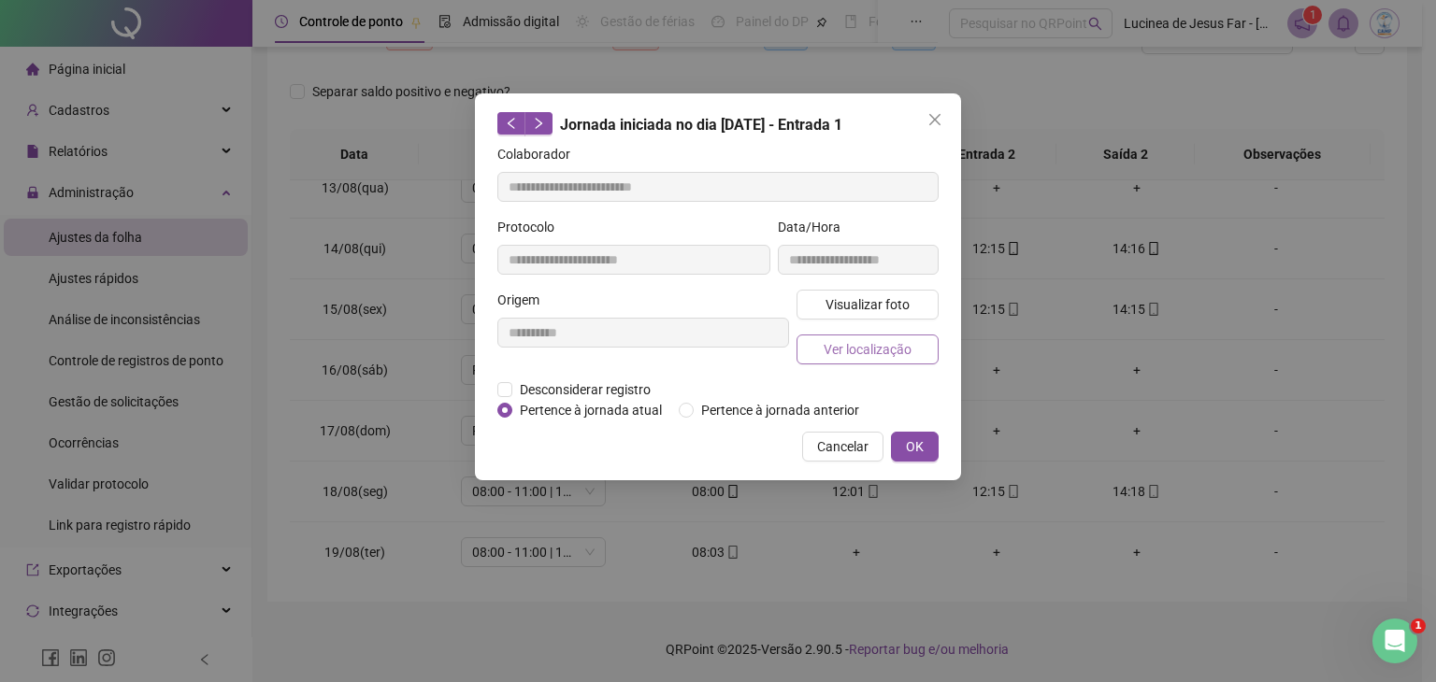
click at [858, 352] on span "Ver localização" at bounding box center [868, 349] width 88 height 21
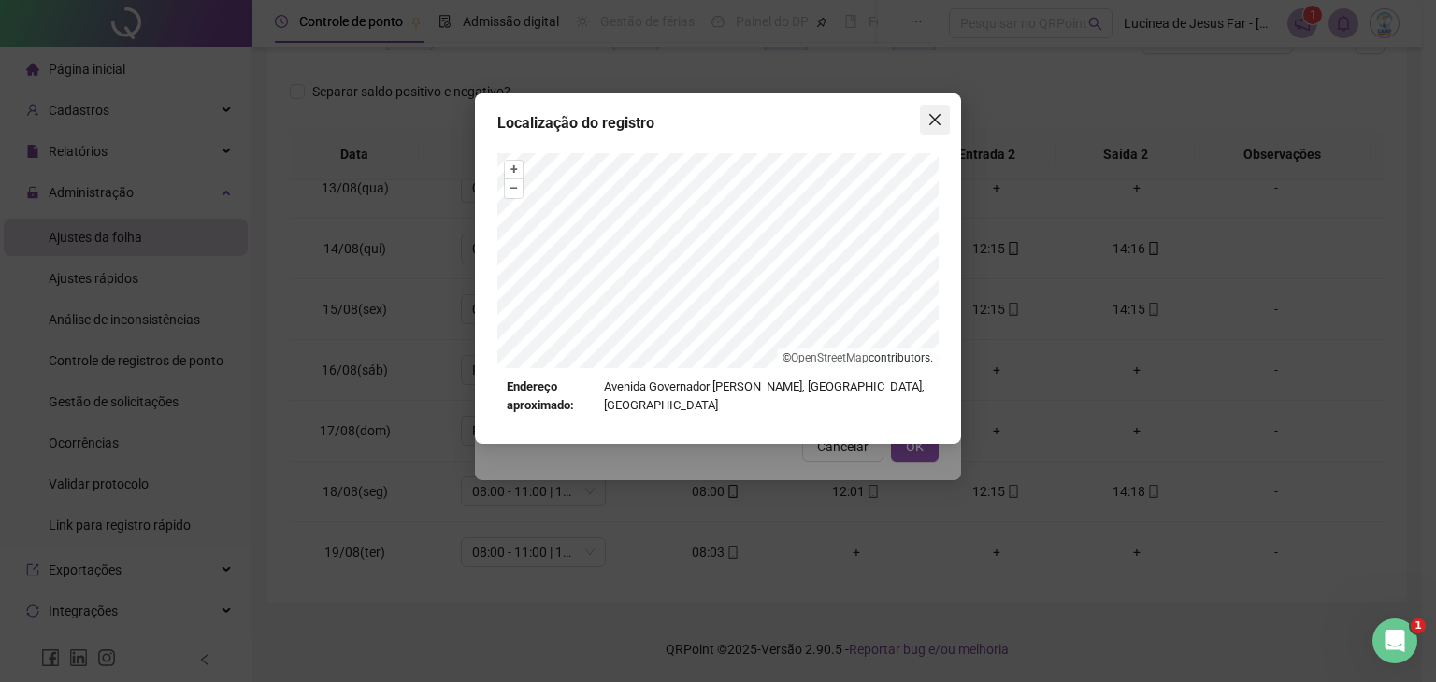
click at [935, 119] on icon "close" at bounding box center [934, 119] width 11 height 11
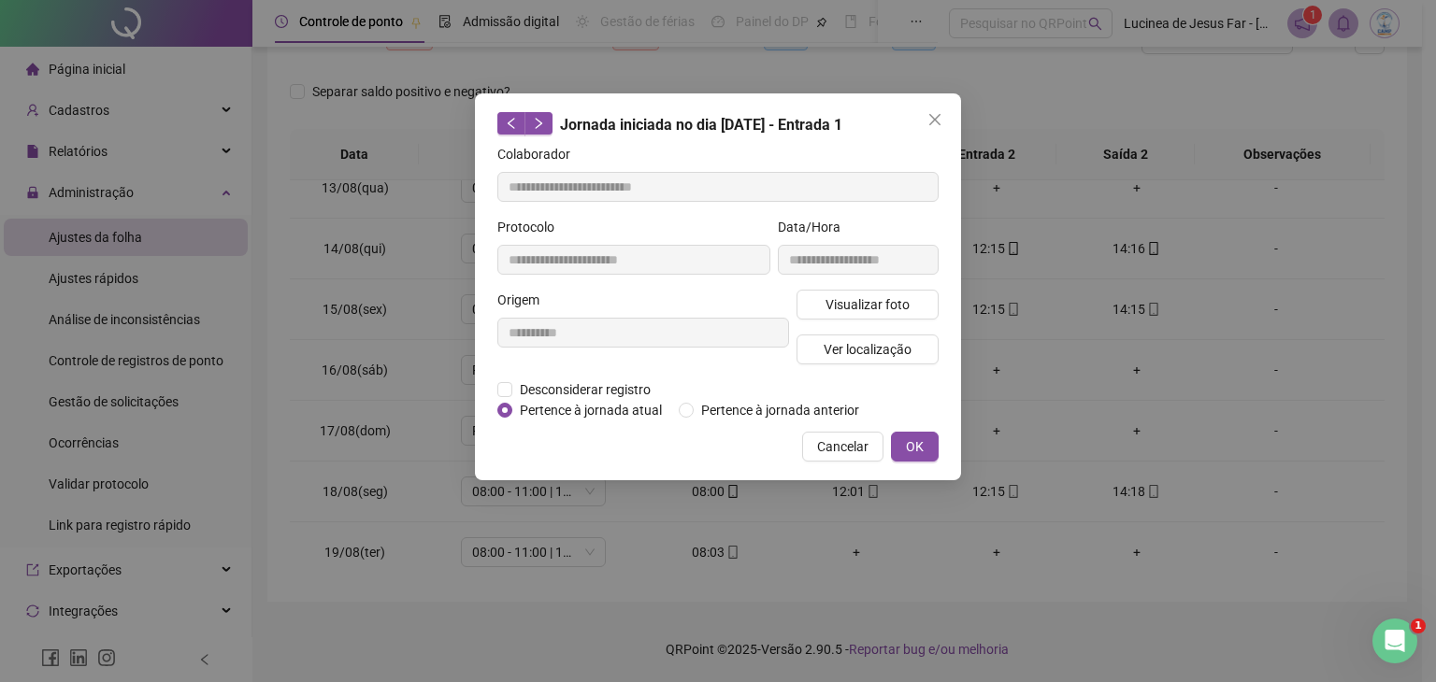
click at [935, 119] on icon "close" at bounding box center [934, 119] width 11 height 11
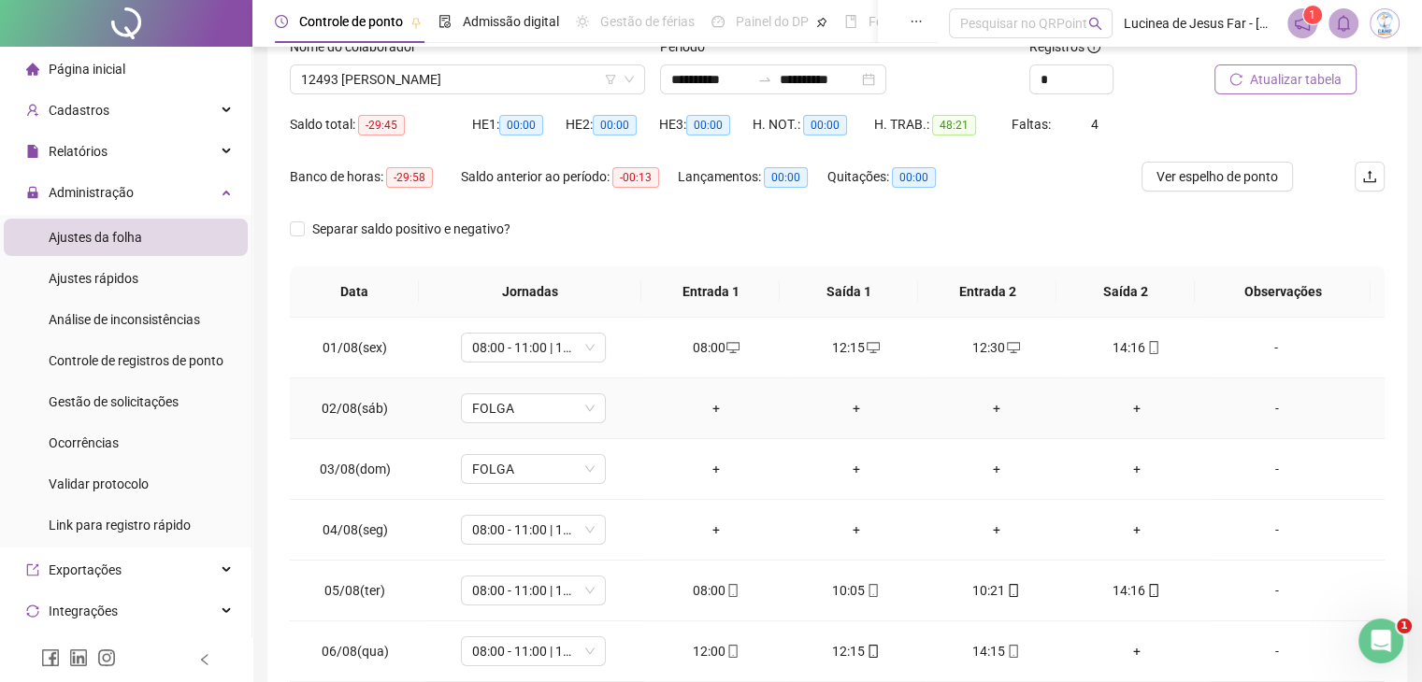
scroll to position [0, 0]
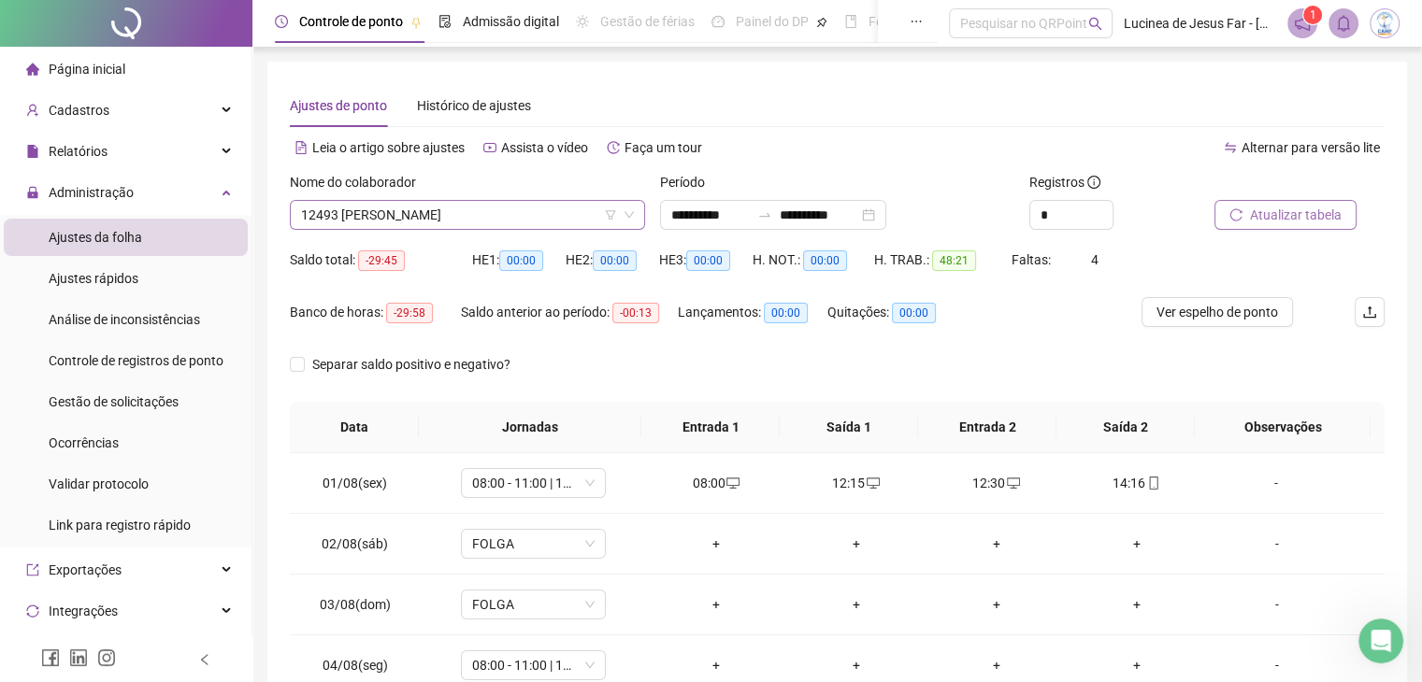
click at [438, 209] on span "12493 [PERSON_NAME]" at bounding box center [467, 215] width 333 height 28
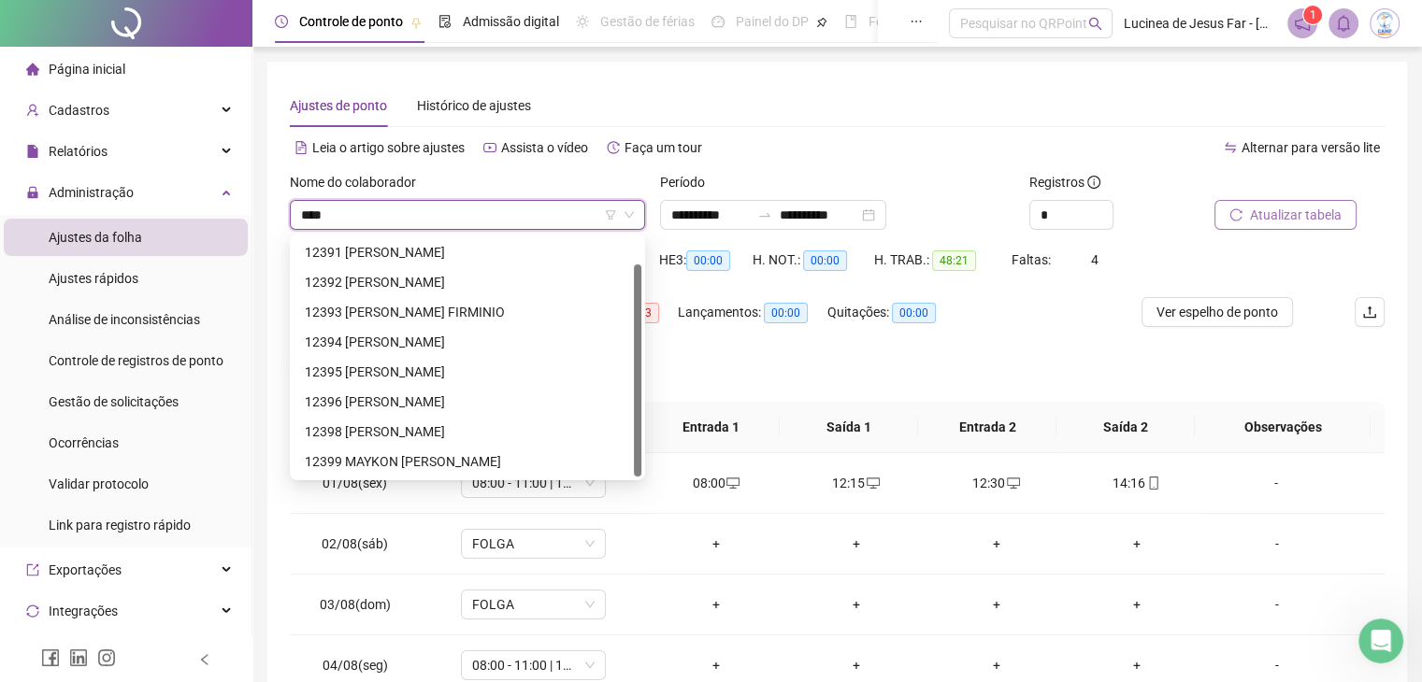
scroll to position [30, 0]
type input "*****"
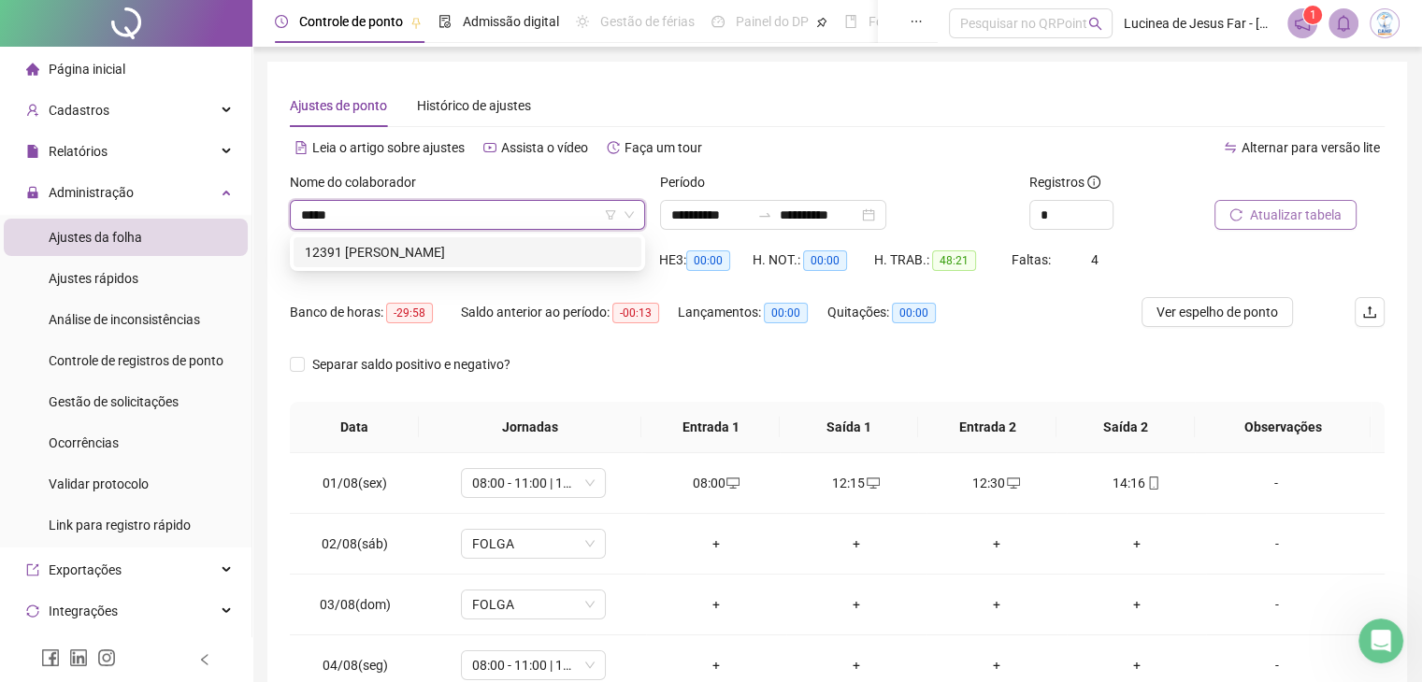
scroll to position [0, 0]
click at [441, 256] on div "12391 [PERSON_NAME]" at bounding box center [467, 252] width 325 height 21
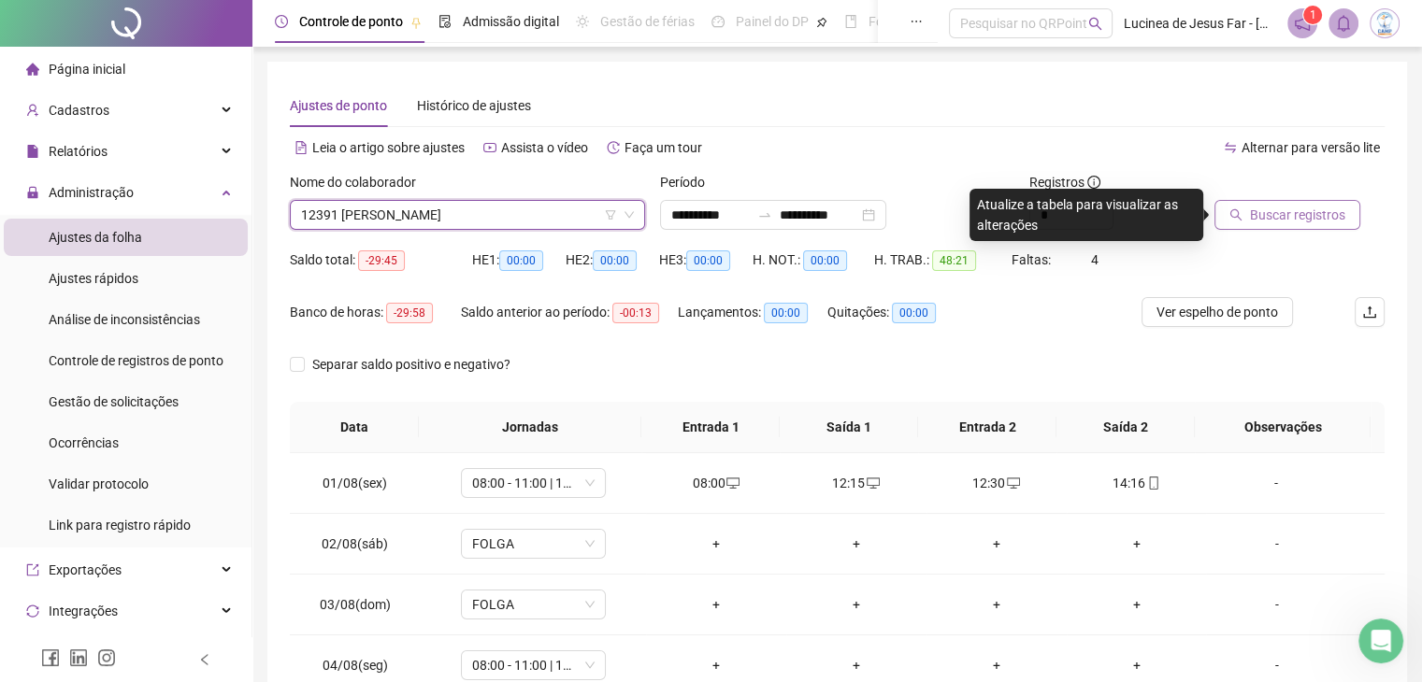
click at [1256, 214] on span "Buscar registros" at bounding box center [1297, 215] width 95 height 21
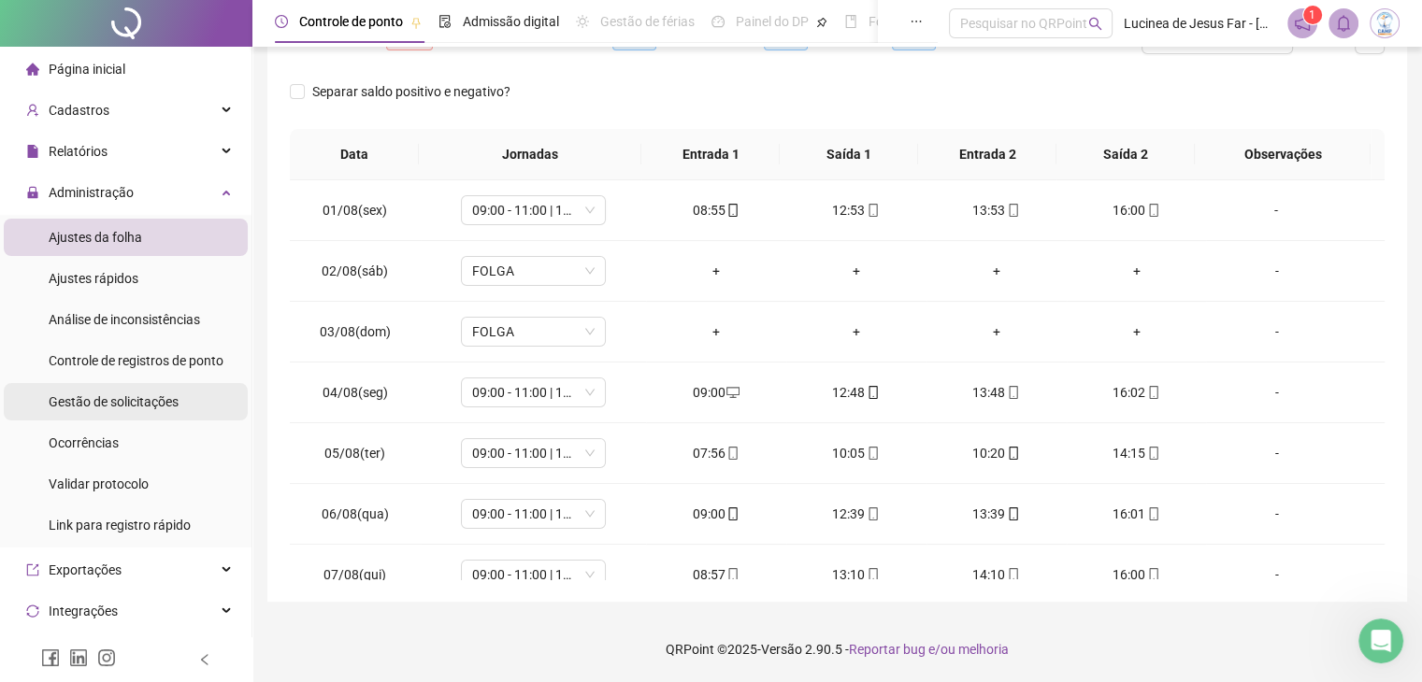
click at [146, 404] on span "Gestão de solicitações" at bounding box center [114, 401] width 130 height 15
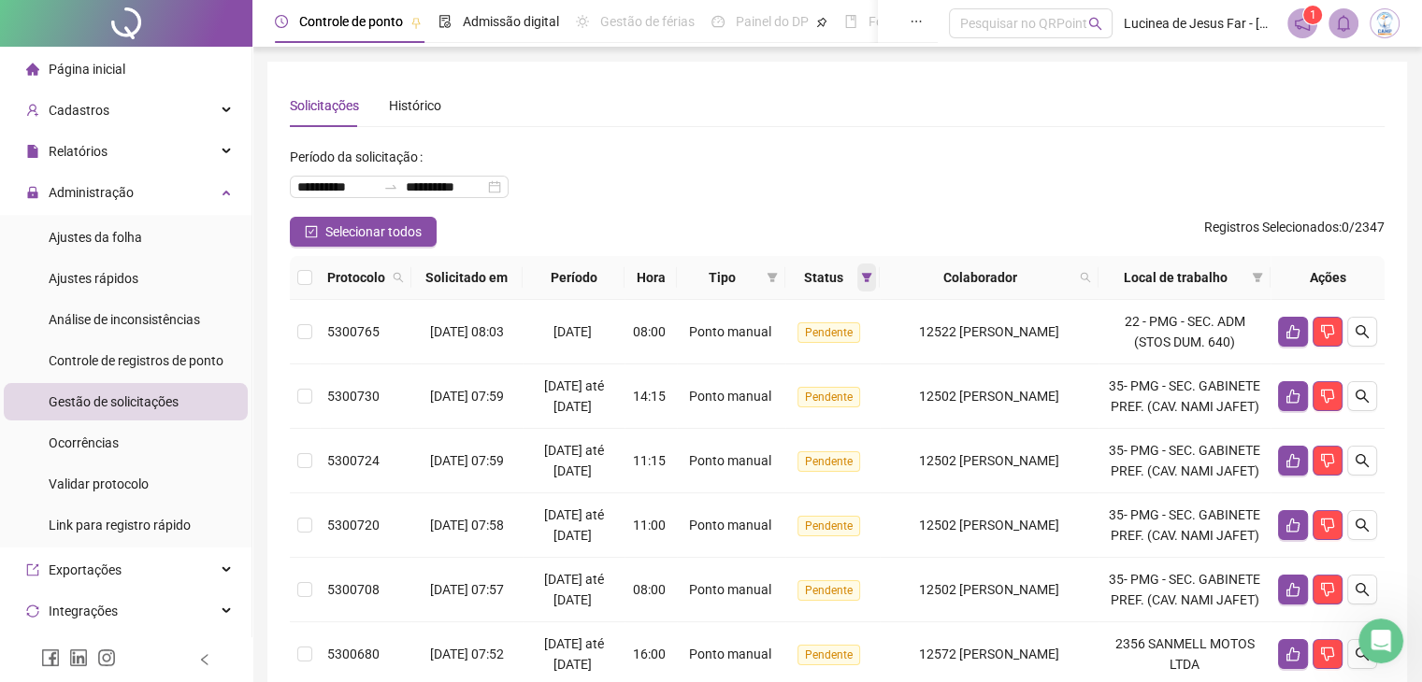
click at [872, 281] on icon "filter" at bounding box center [867, 277] width 10 height 9
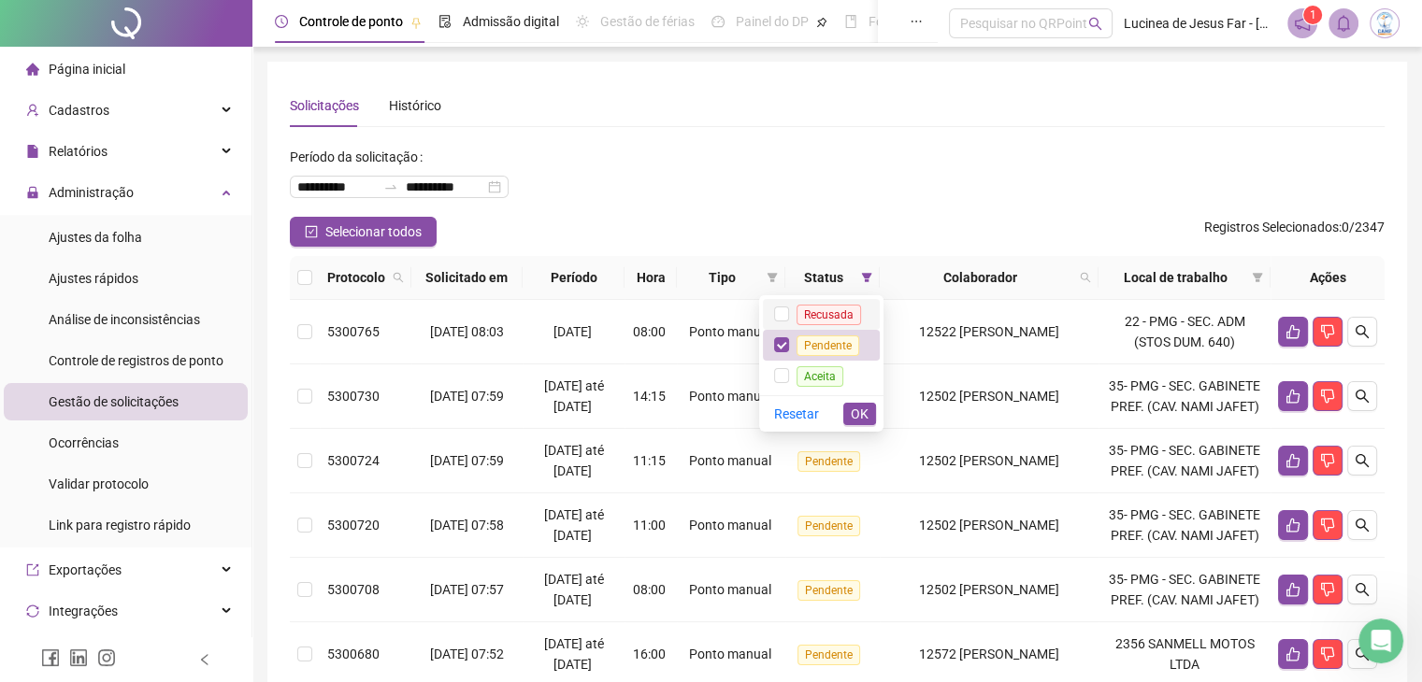
click at [845, 308] on span "Recusada" at bounding box center [828, 315] width 64 height 21
click at [826, 380] on span "Aceita" at bounding box center [819, 376] width 47 height 21
click at [853, 410] on span "OK" at bounding box center [860, 414] width 18 height 21
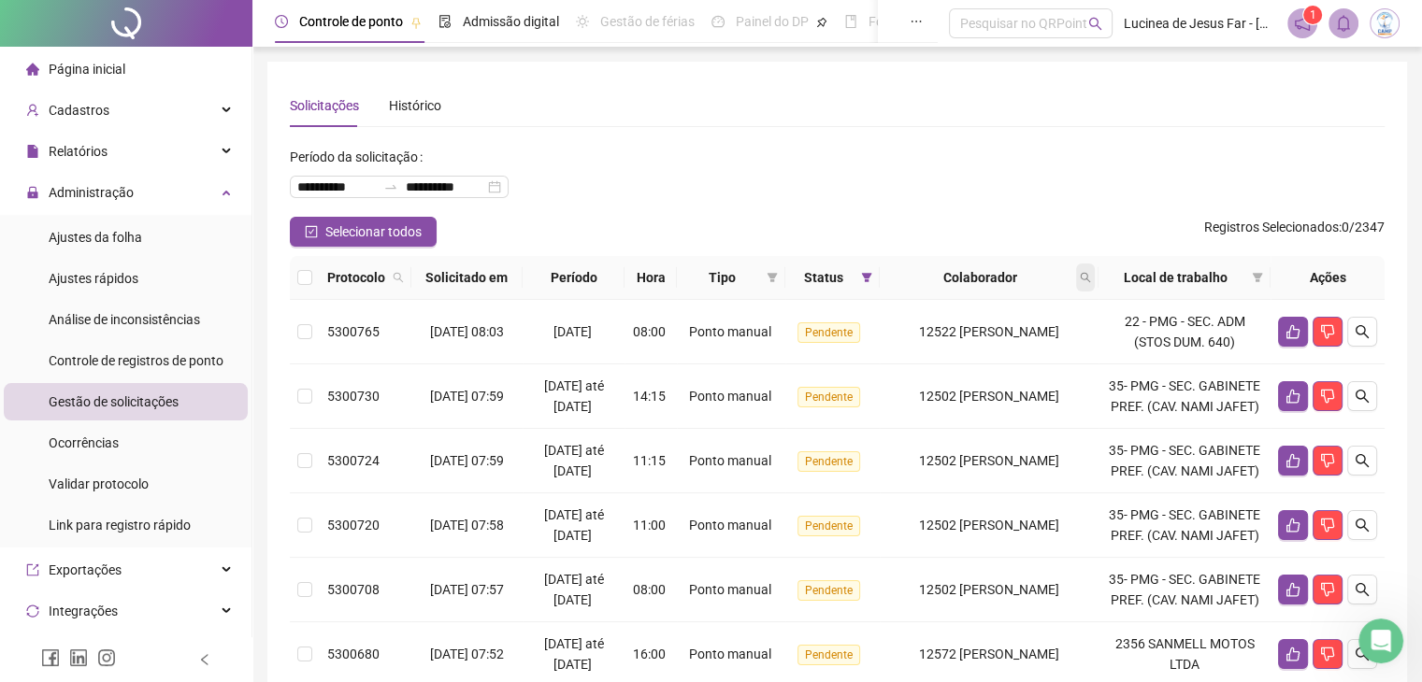
click at [1095, 281] on span at bounding box center [1085, 278] width 19 height 28
click at [1091, 280] on icon "search" at bounding box center [1085, 277] width 11 height 11
click at [966, 352] on span "Buscar" at bounding box center [982, 351] width 41 height 21
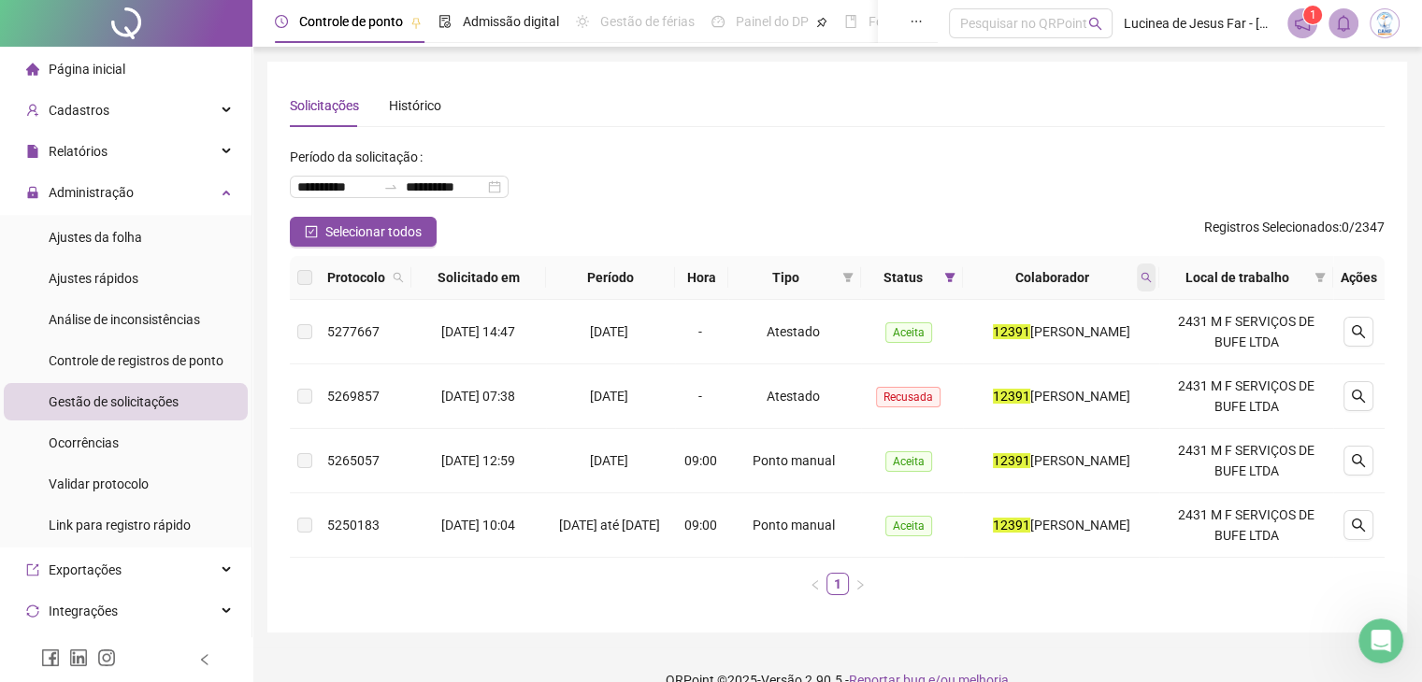
click at [1149, 274] on span at bounding box center [1146, 278] width 19 height 28
click at [1008, 355] on icon "search" at bounding box center [1001, 351] width 13 height 13
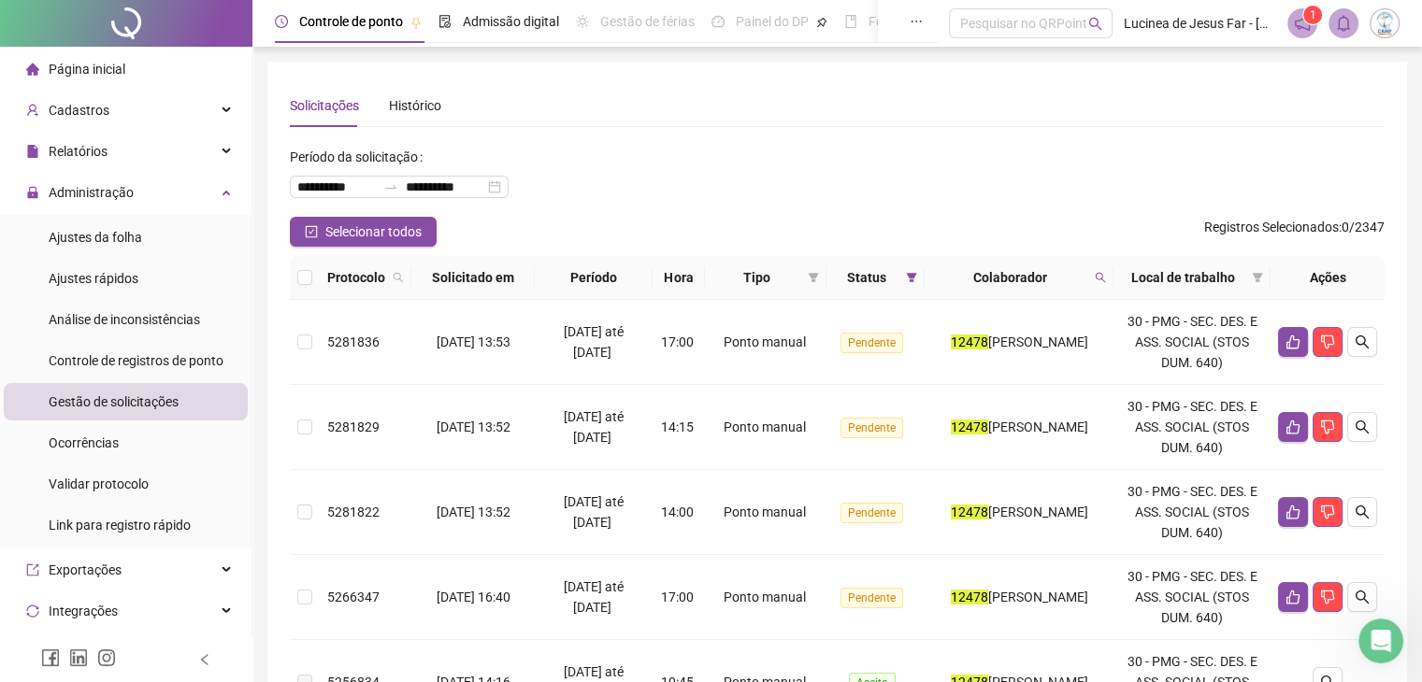
click at [924, 281] on th "Colaborador" at bounding box center [1018, 278] width 189 height 44
click at [909, 280] on span at bounding box center [911, 278] width 19 height 28
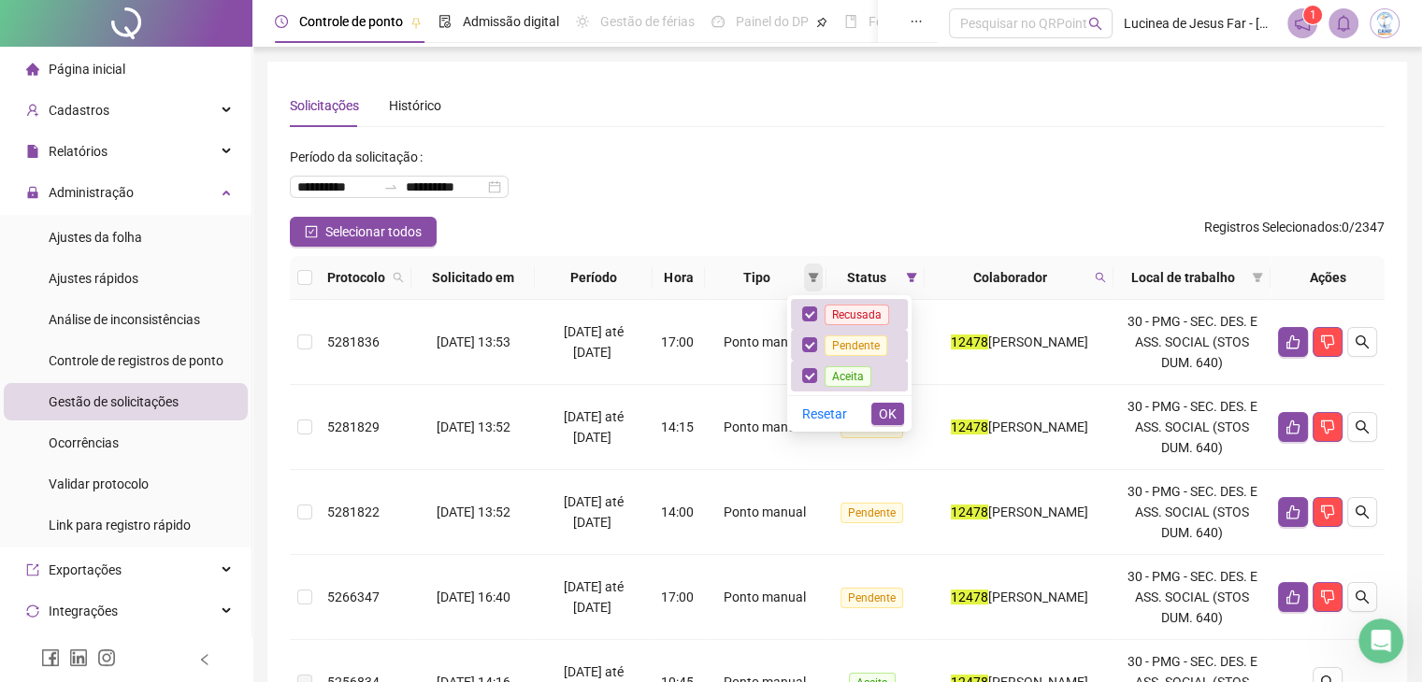
click at [806, 284] on span at bounding box center [813, 278] width 19 height 28
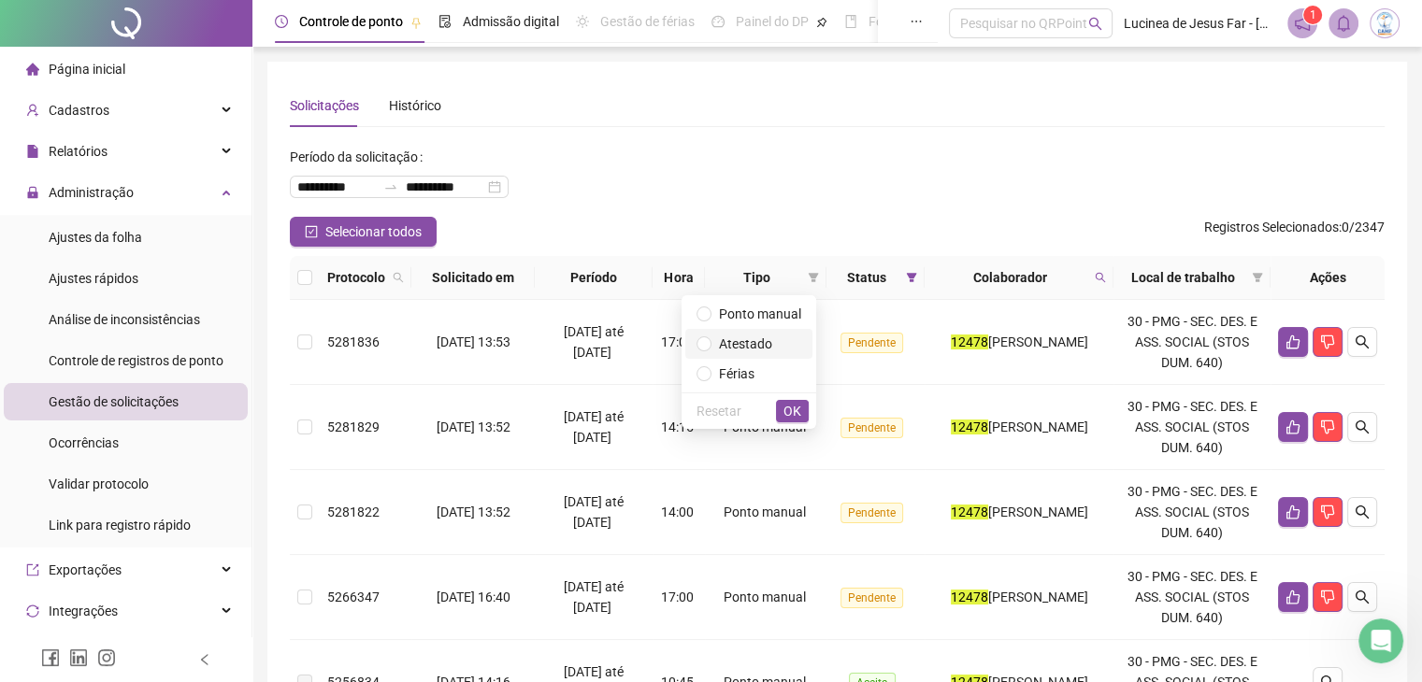
click at [762, 349] on span "Atestado" at bounding box center [745, 344] width 53 height 15
click at [785, 410] on span "OK" at bounding box center [792, 411] width 18 height 21
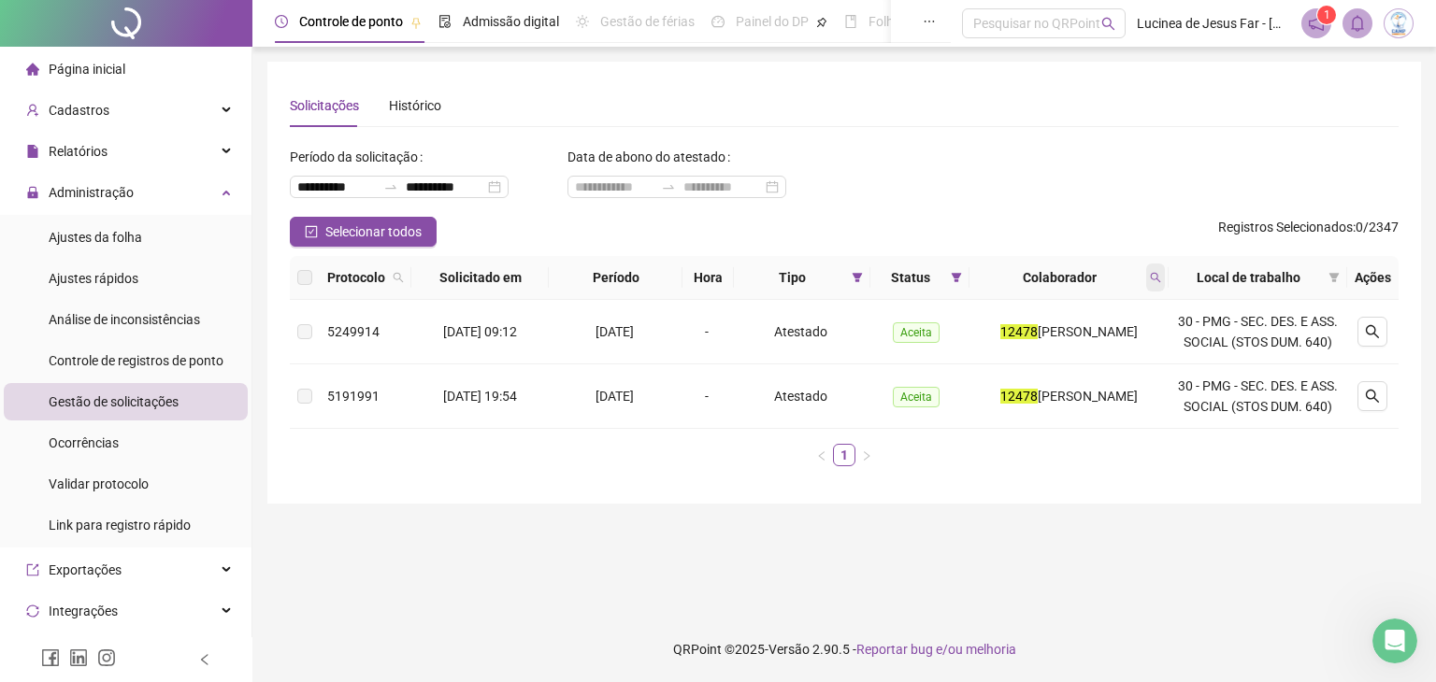
click at [1161, 281] on icon "search" at bounding box center [1156, 278] width 10 height 10
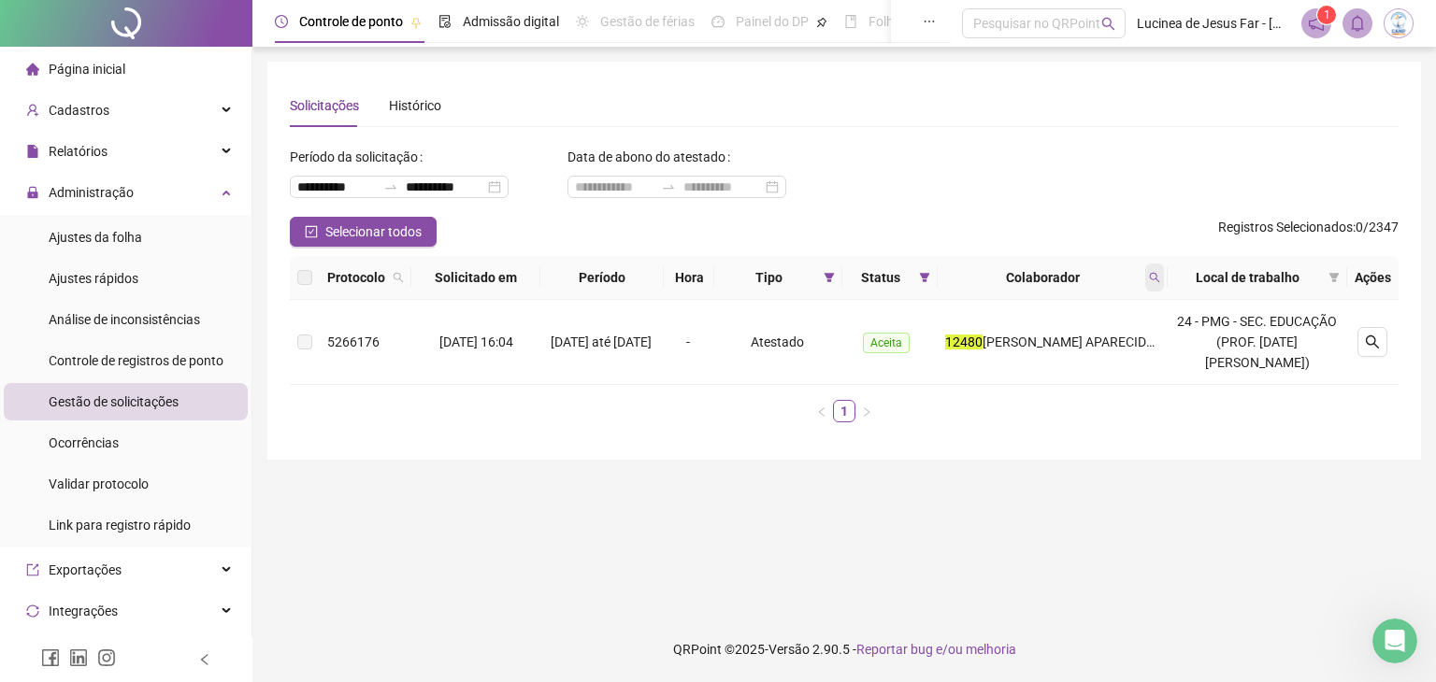
click at [1160, 281] on icon "search" at bounding box center [1154, 277] width 11 height 11
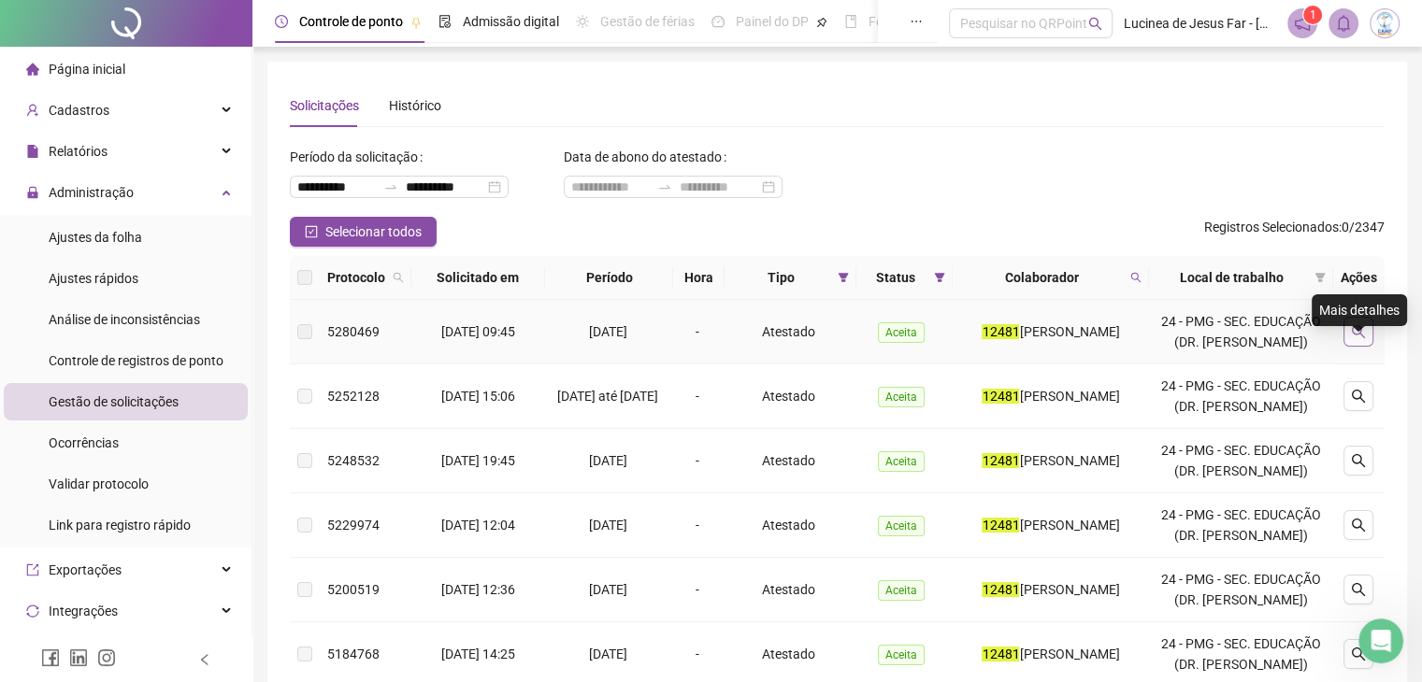
click at [1354, 339] on icon "search" at bounding box center [1358, 331] width 15 height 15
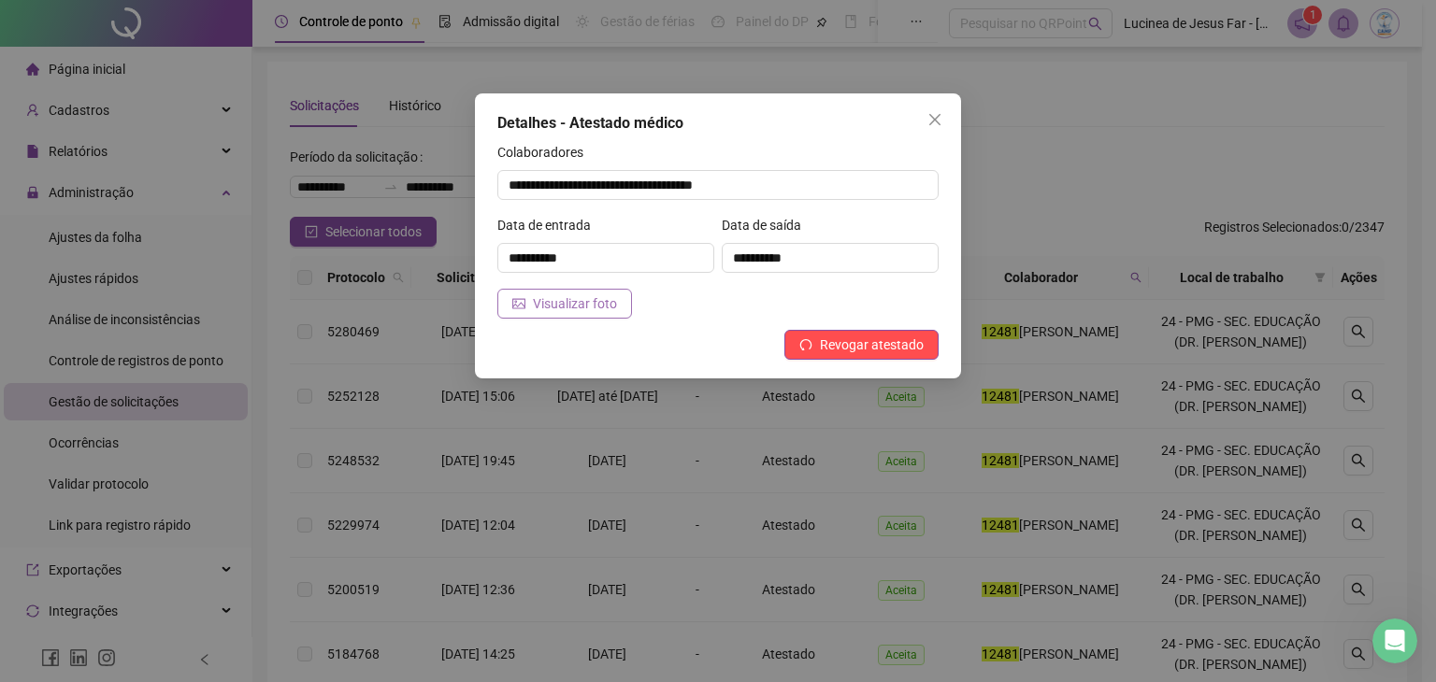
click at [609, 308] on span "Visualizar foto" at bounding box center [575, 304] width 84 height 21
click at [928, 116] on icon "close" at bounding box center [934, 119] width 15 height 15
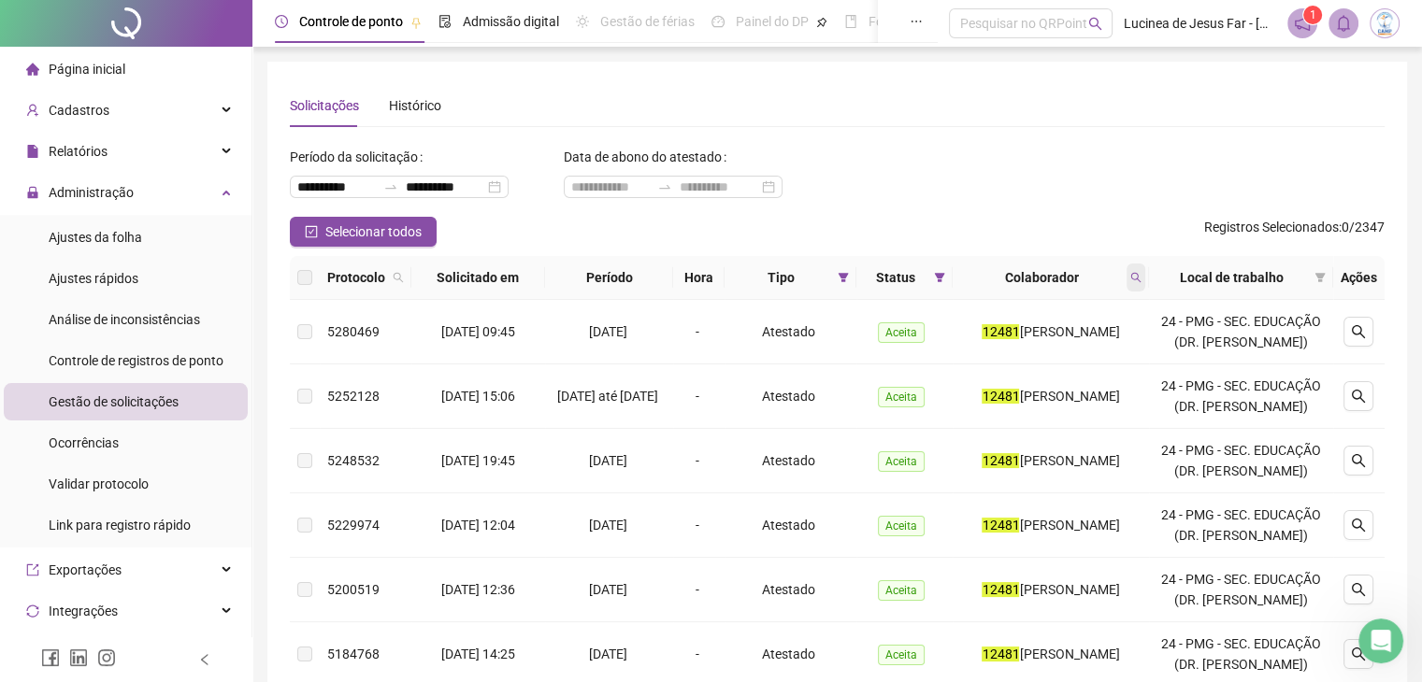
click at [1141, 279] on icon "search" at bounding box center [1135, 277] width 11 height 11
type input "*****"
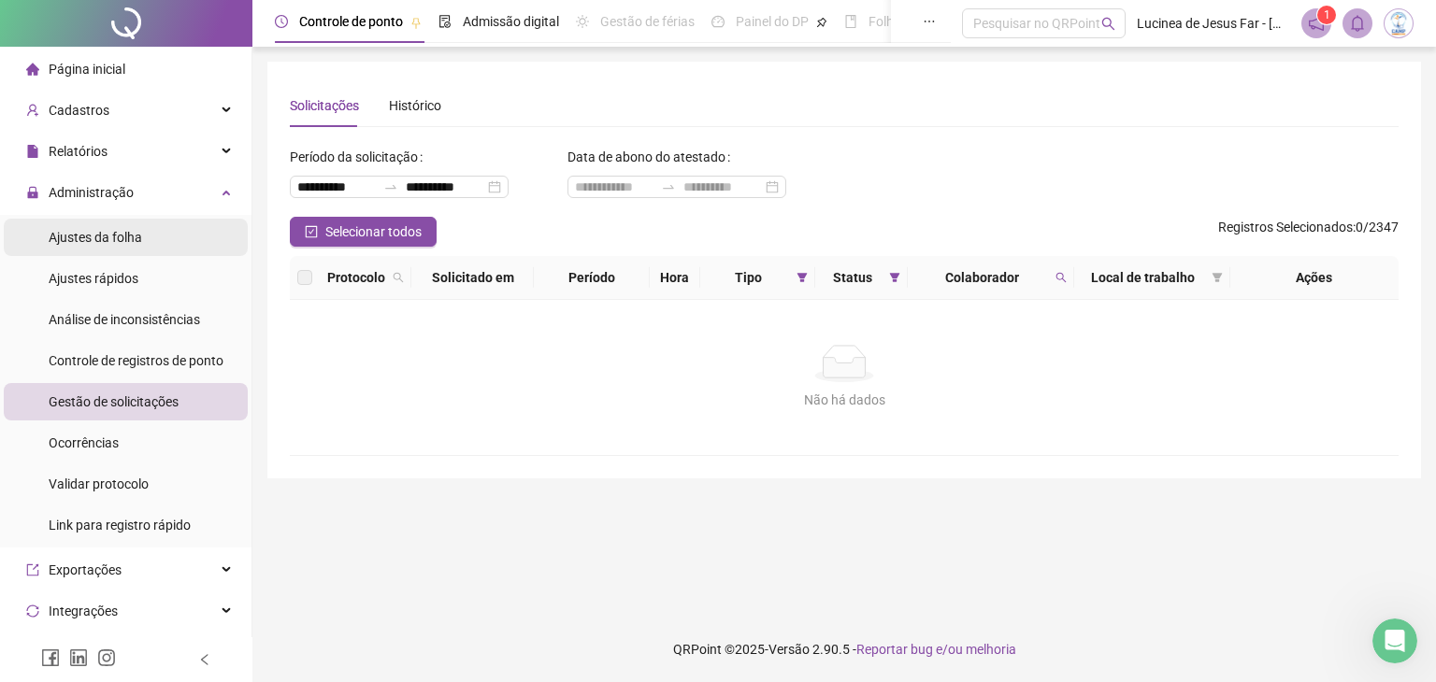
click at [120, 252] on div "Ajustes da folha" at bounding box center [95, 237] width 93 height 37
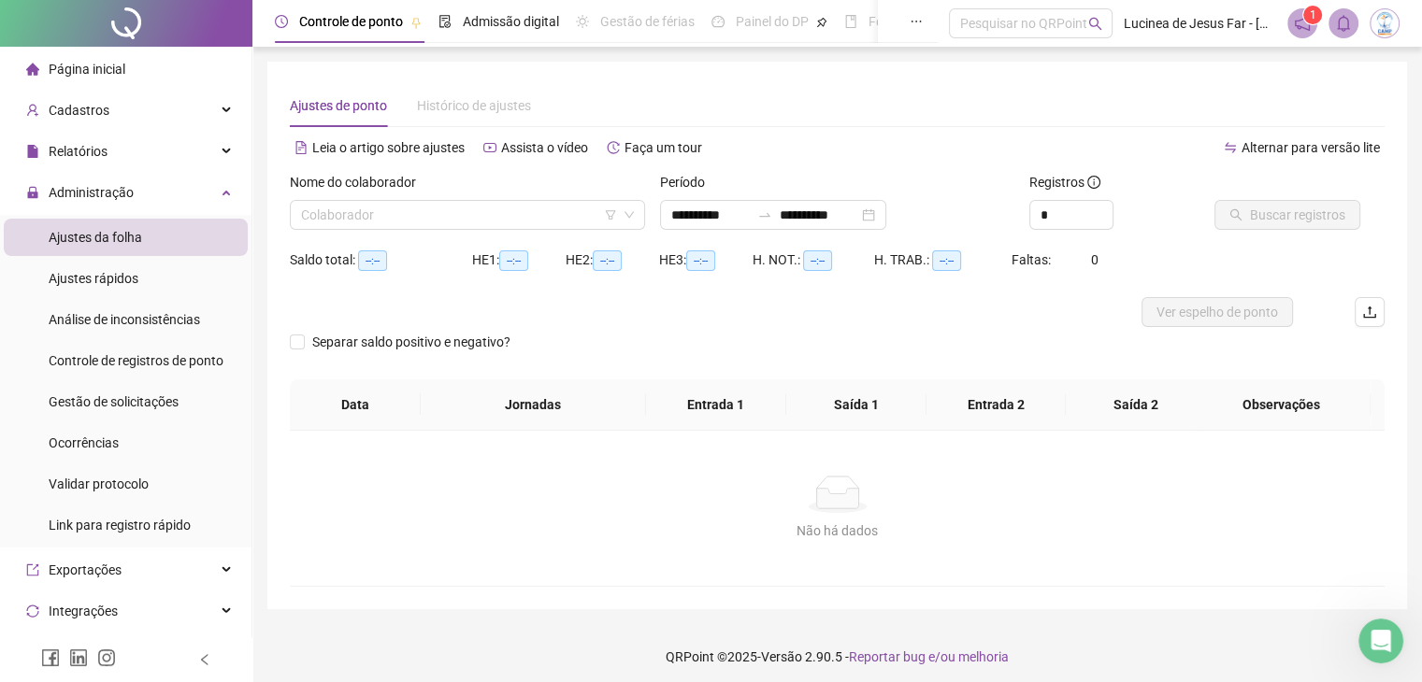
type input "**********"
click at [426, 223] on input "search" at bounding box center [459, 215] width 316 height 28
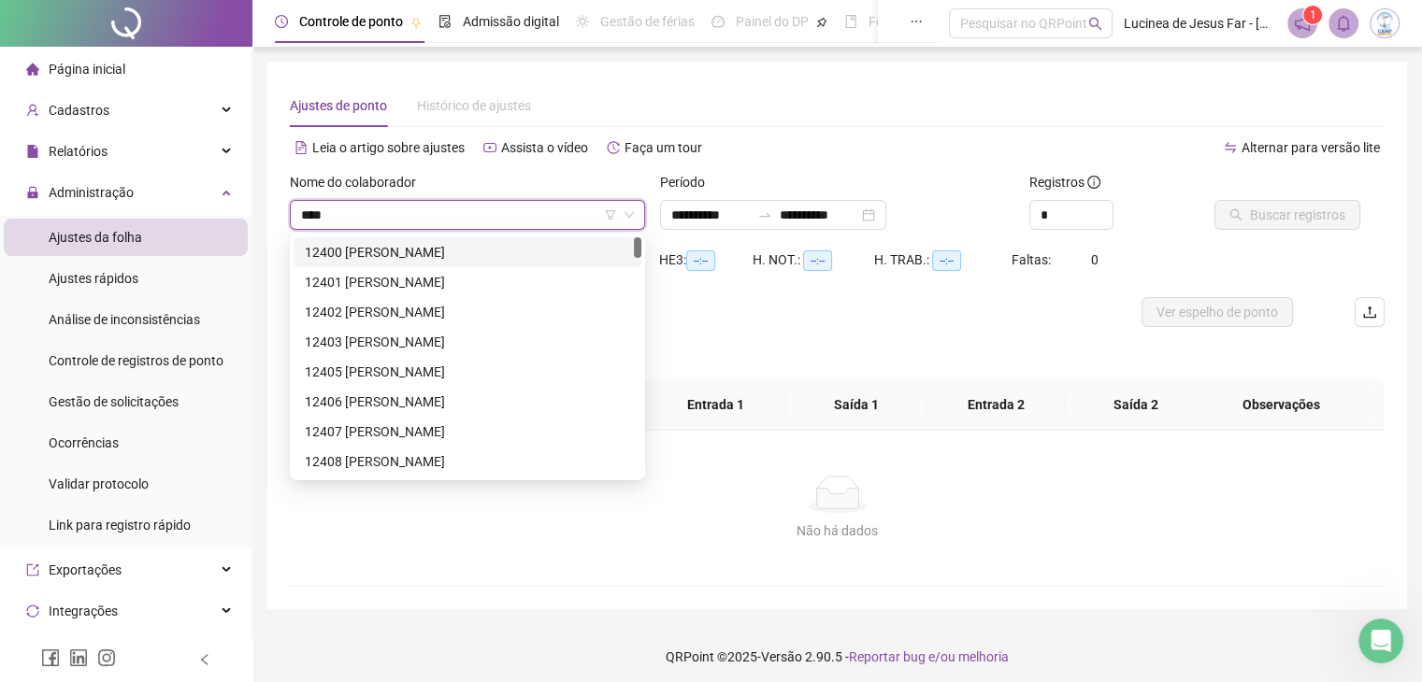
type input "*****"
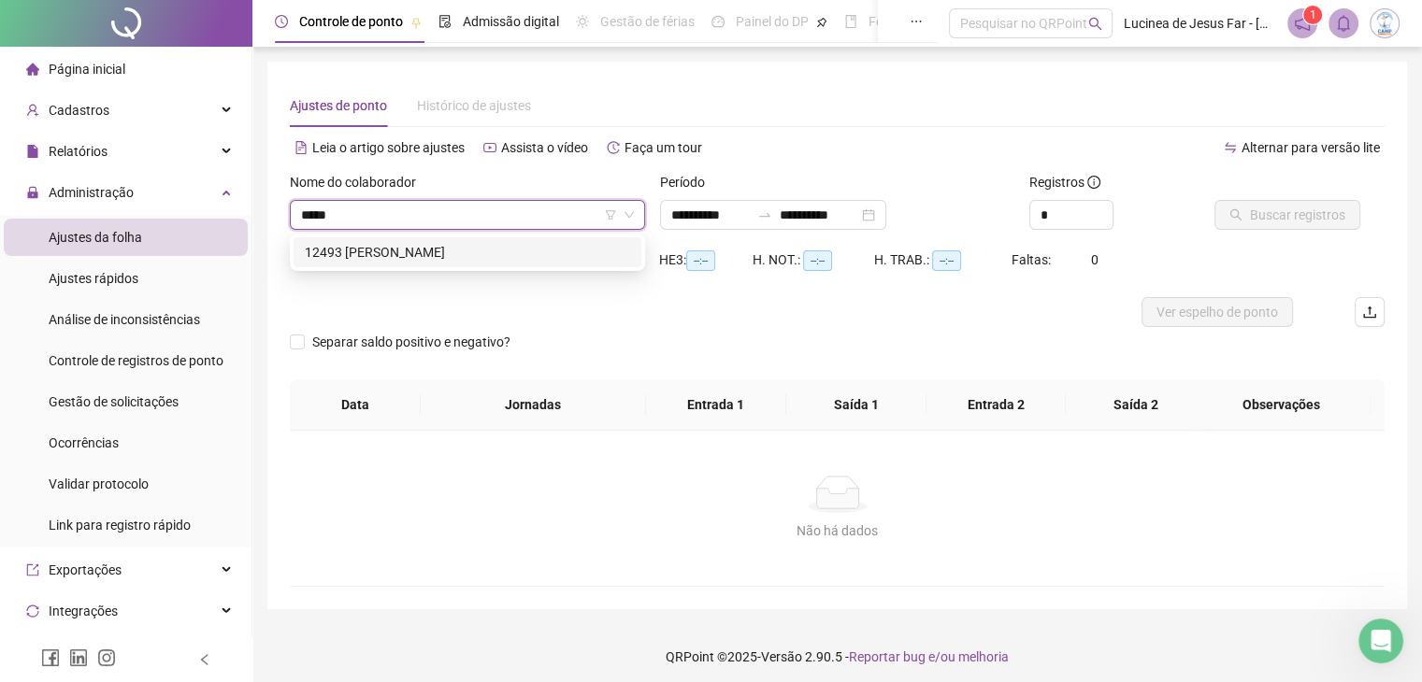
click at [445, 249] on div "12493 [PERSON_NAME]" at bounding box center [467, 252] width 325 height 21
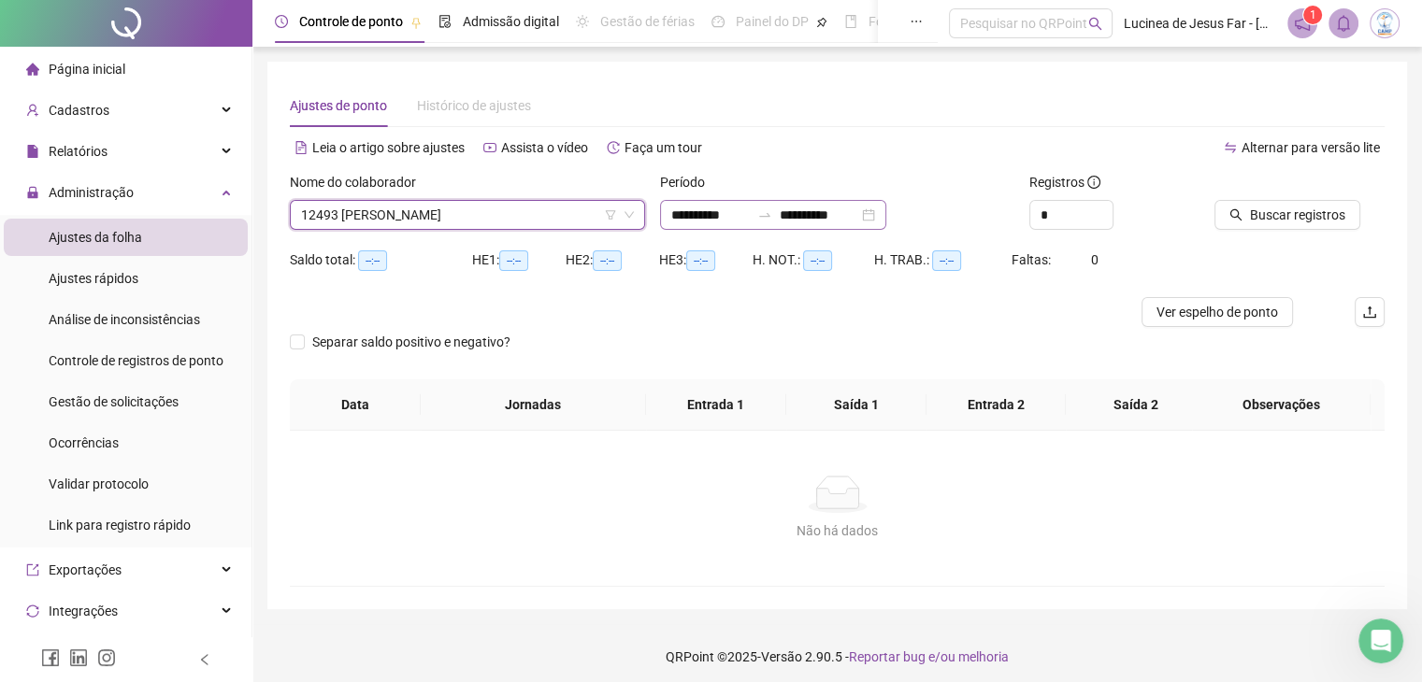
click at [886, 215] on div "**********" at bounding box center [773, 215] width 226 height 30
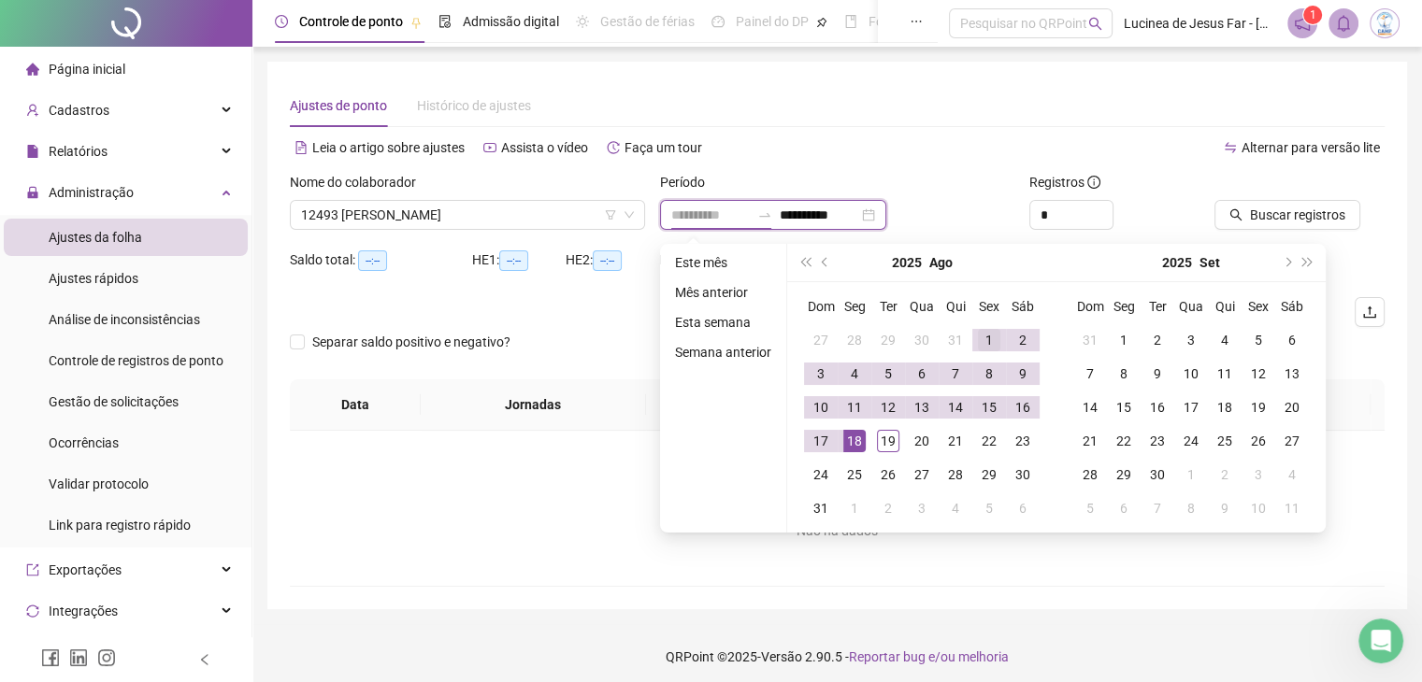
type input "**********"
click at [989, 338] on div "1" at bounding box center [989, 340] width 22 height 22
type input "**********"
click at [887, 443] on div "19" at bounding box center [888, 441] width 22 height 22
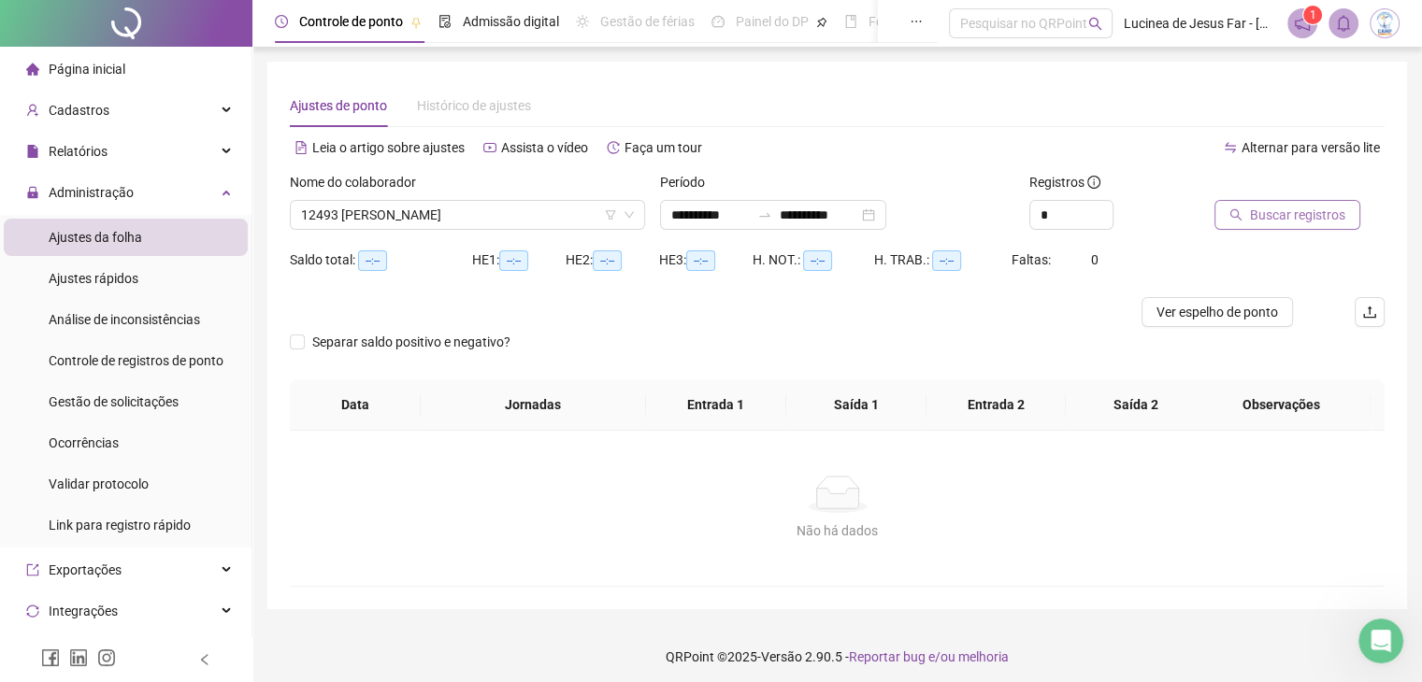
click at [1298, 218] on span "Buscar registros" at bounding box center [1297, 215] width 95 height 21
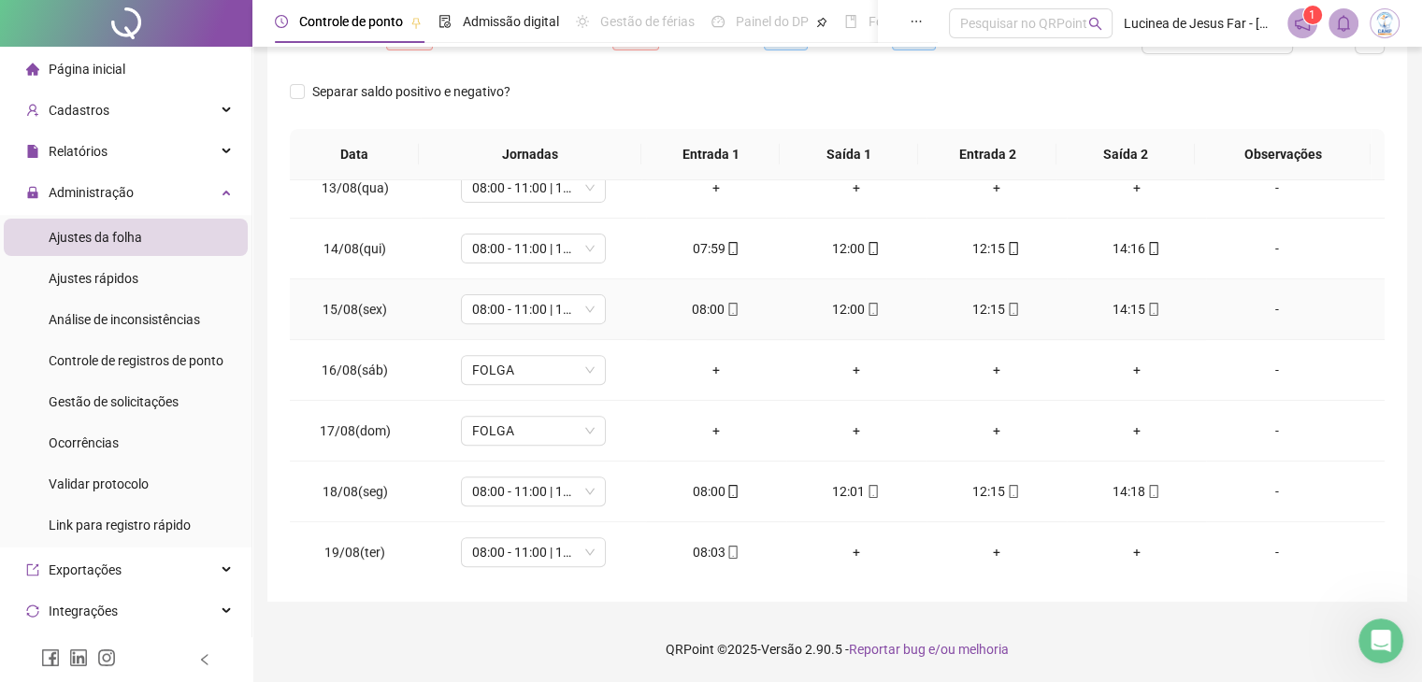
scroll to position [471, 0]
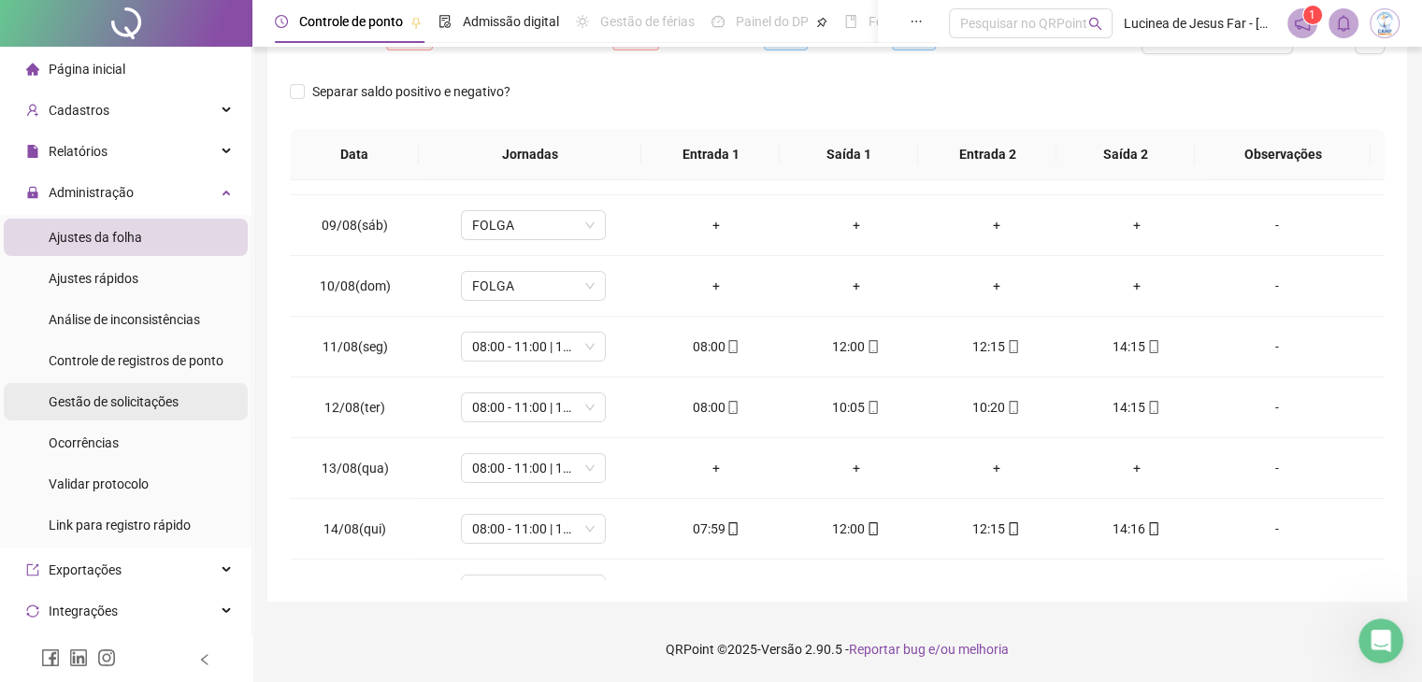
click at [155, 404] on span "Gestão de solicitações" at bounding box center [114, 401] width 130 height 15
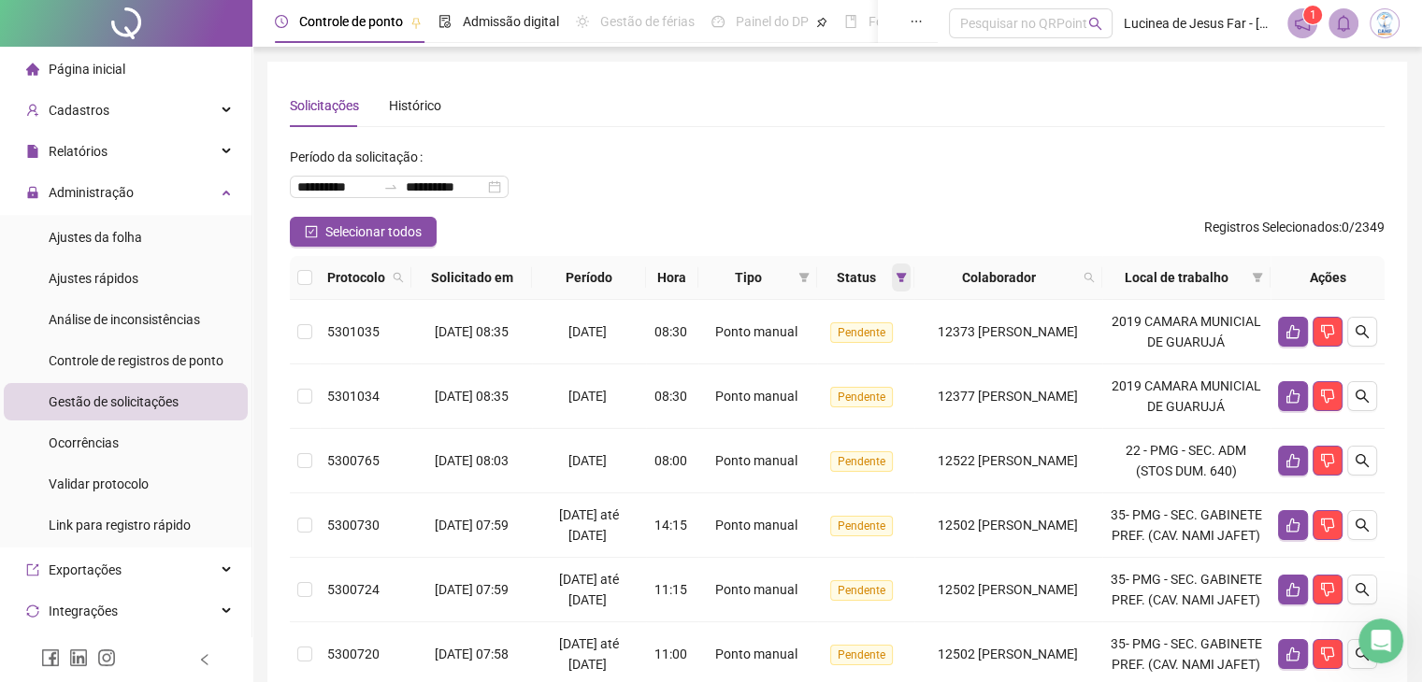
click at [896, 279] on icon "filter" at bounding box center [901, 277] width 11 height 11
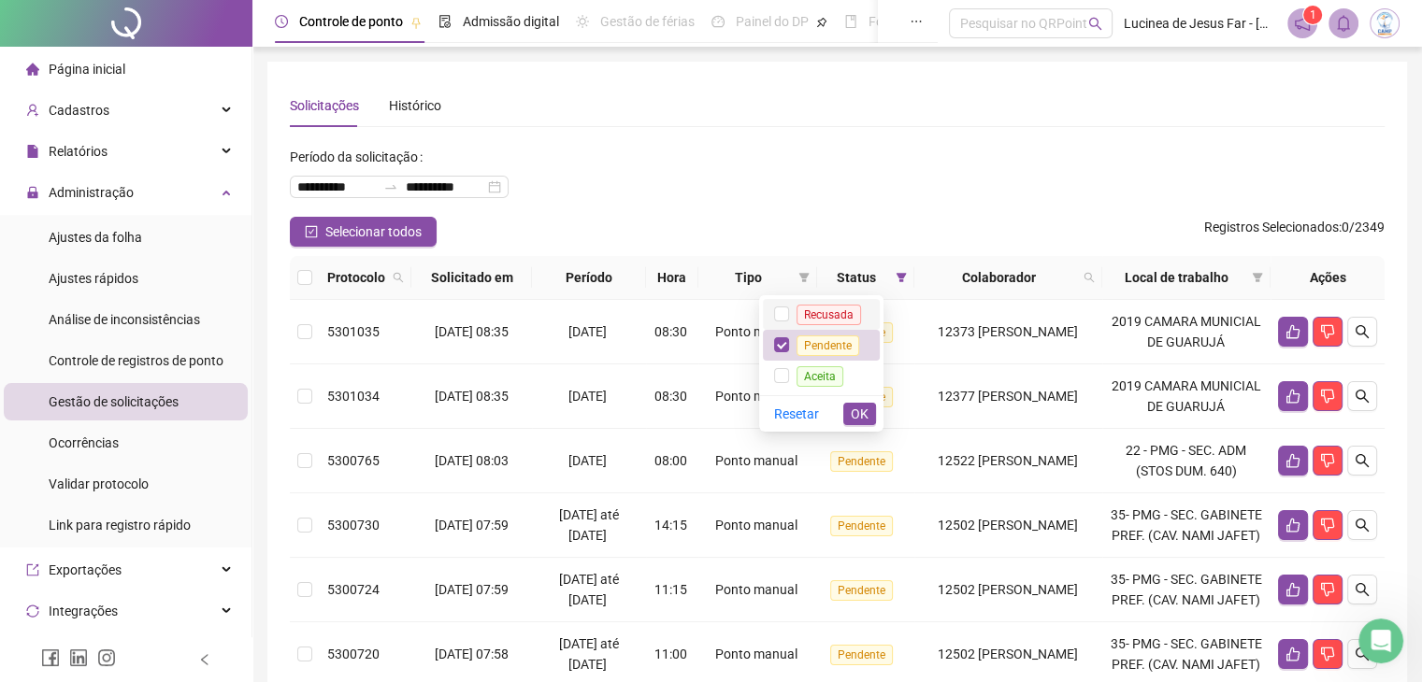
click at [843, 311] on span "Recusada" at bounding box center [828, 315] width 64 height 21
click at [816, 385] on span "Aceita" at bounding box center [819, 376] width 47 height 21
click at [856, 410] on span "OK" at bounding box center [860, 414] width 18 height 21
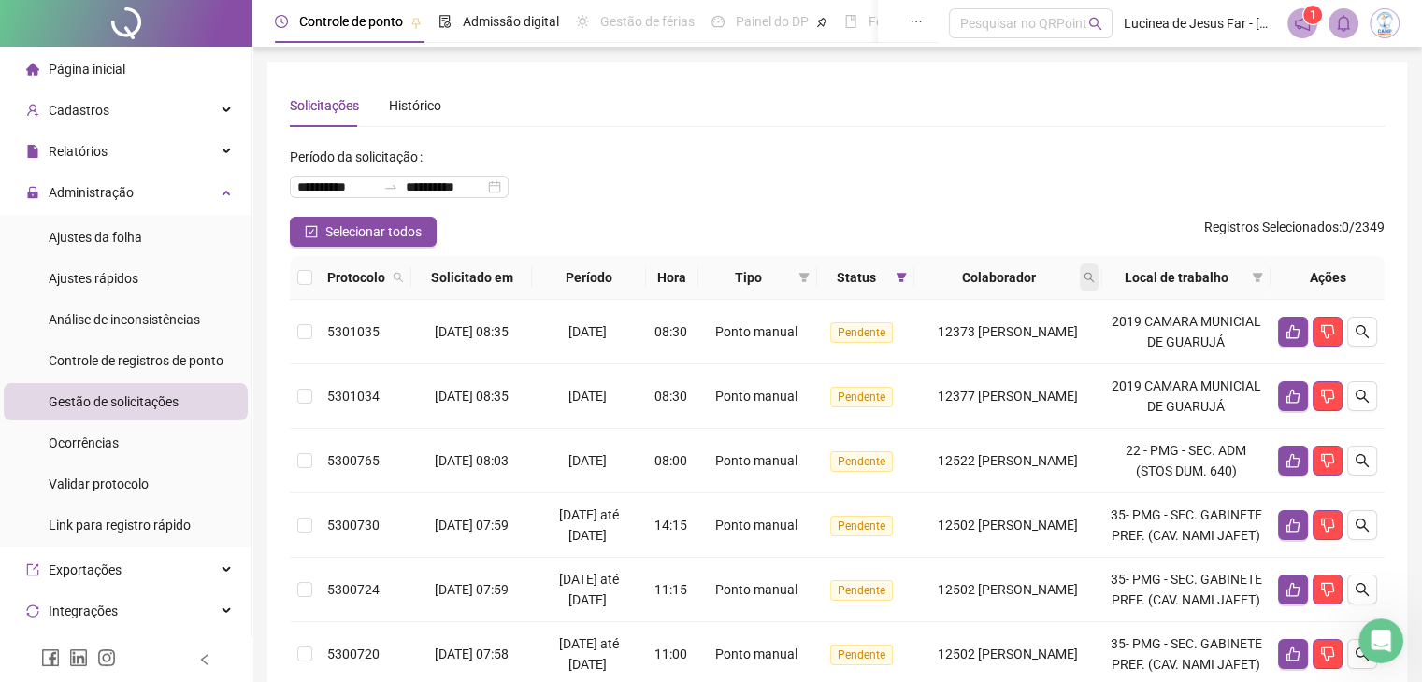
click at [1094, 279] on icon "search" at bounding box center [1088, 278] width 10 height 10
click at [979, 343] on span "Buscar" at bounding box center [982, 351] width 41 height 21
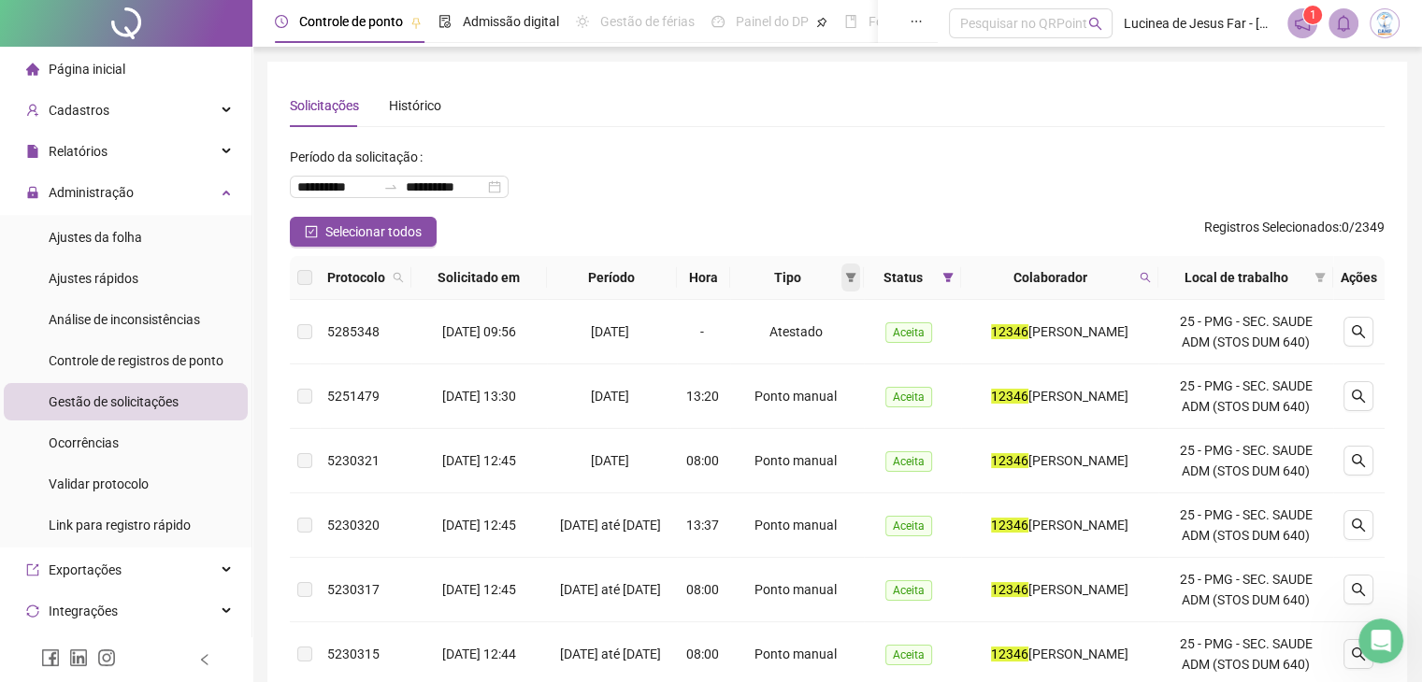
click at [845, 279] on icon "filter" at bounding box center [850, 277] width 11 height 11
click at [765, 339] on span "Atestado" at bounding box center [774, 344] width 53 height 15
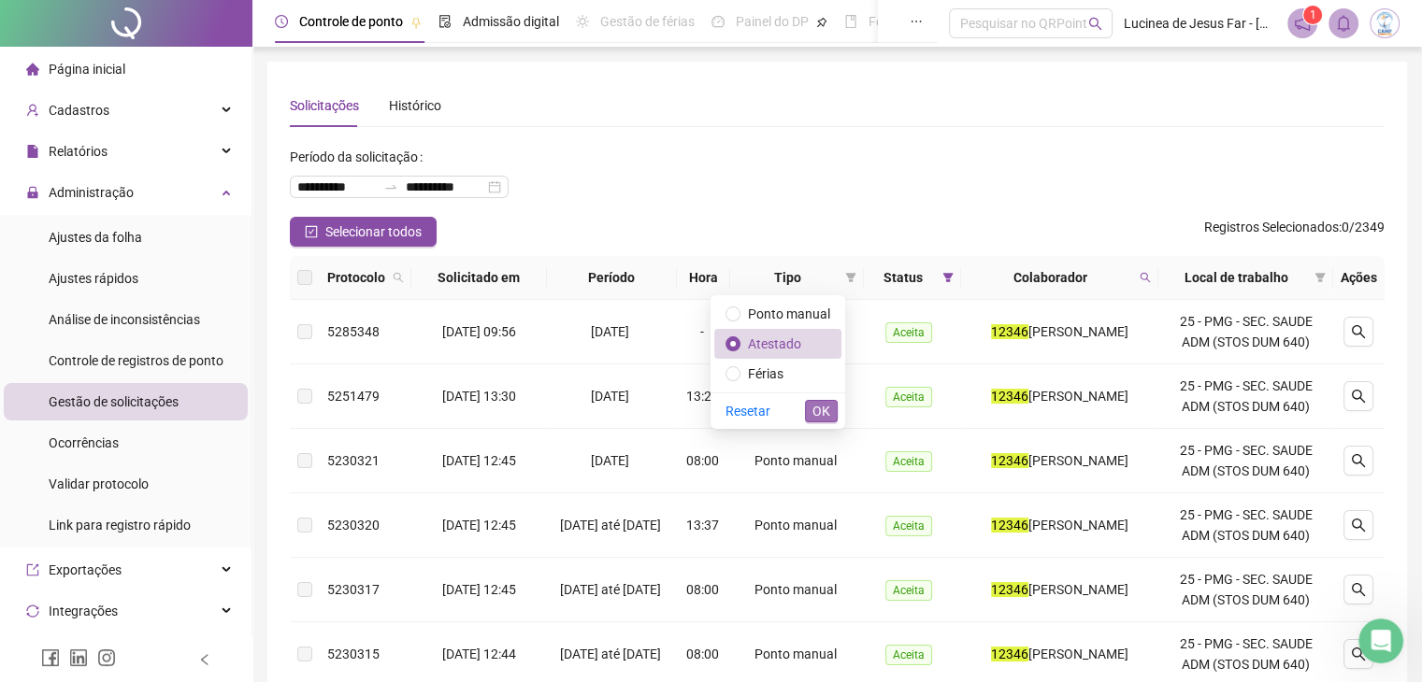
click at [819, 412] on span "OK" at bounding box center [821, 411] width 18 height 21
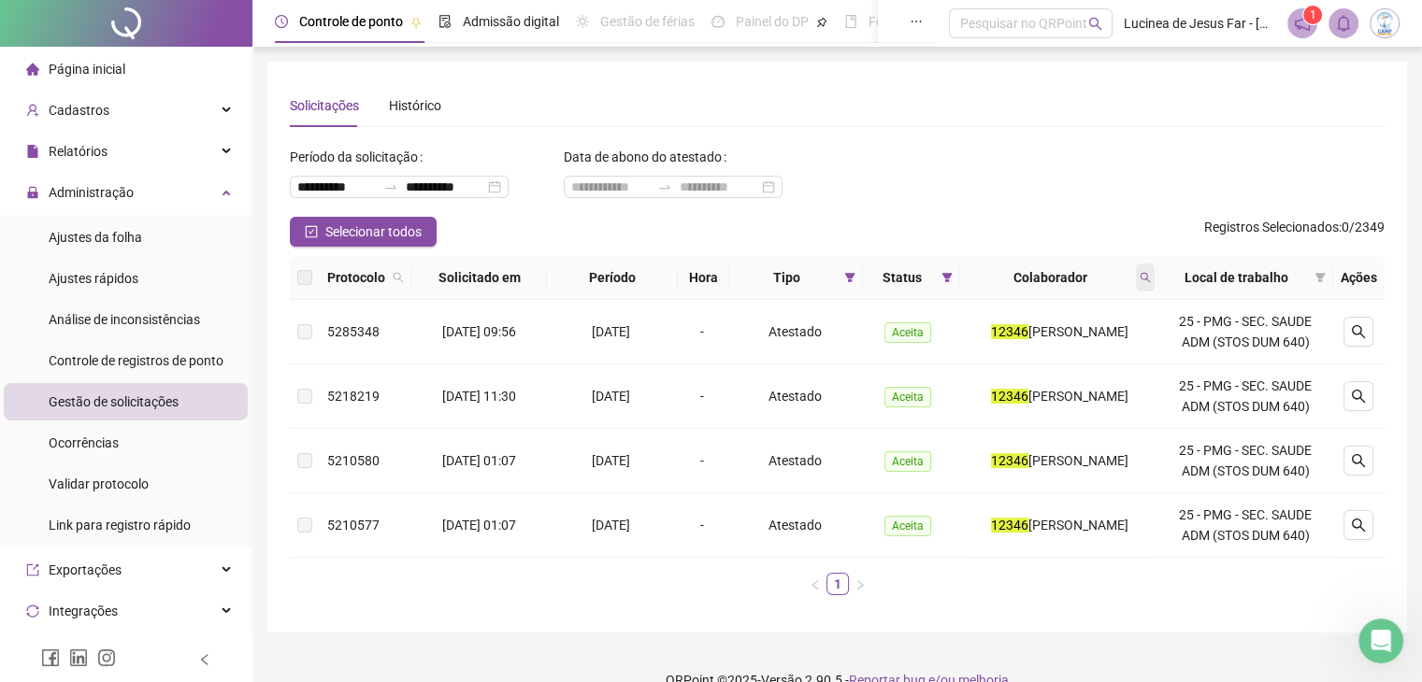
click at [1151, 278] on icon "search" at bounding box center [1144, 277] width 11 height 11
type input "*****"
